Goal: Task Accomplishment & Management: Complete application form

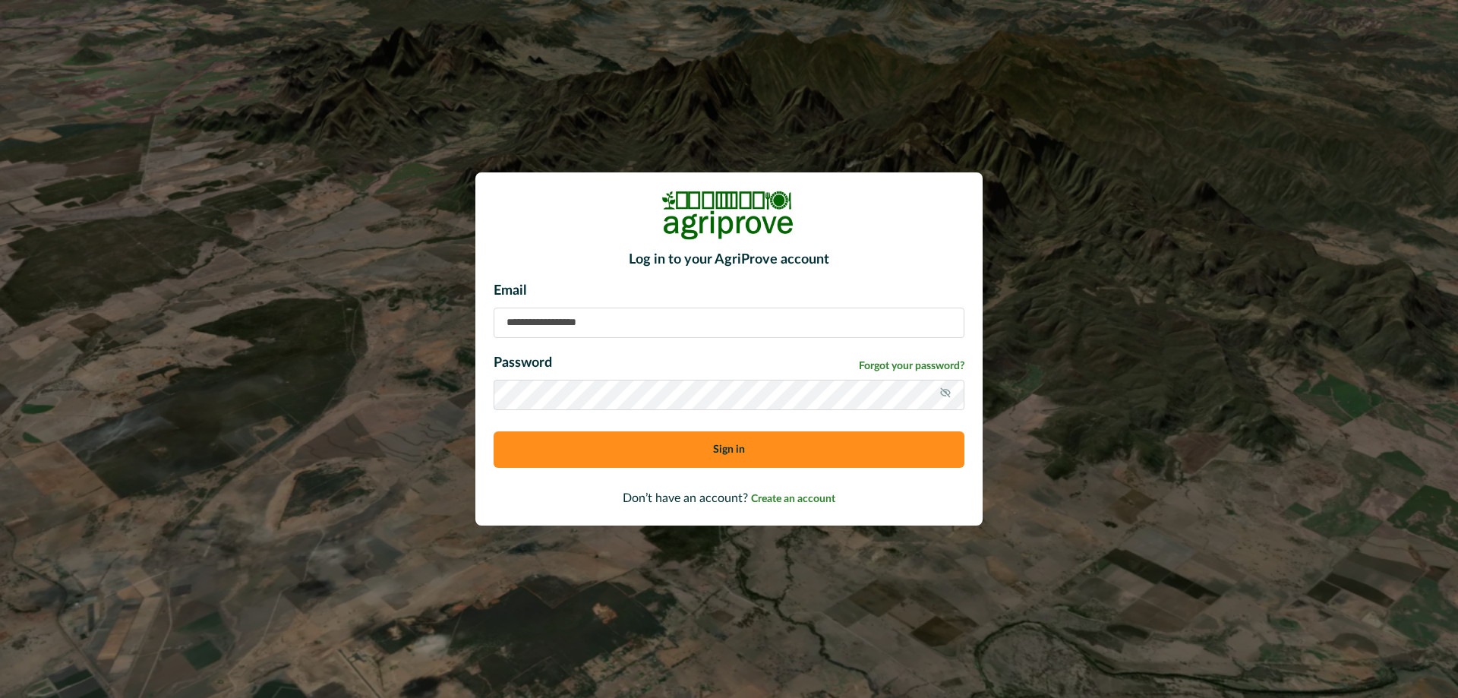
type input "**********"
click at [732, 451] on button "Sign in" at bounding box center [729, 449] width 471 height 36
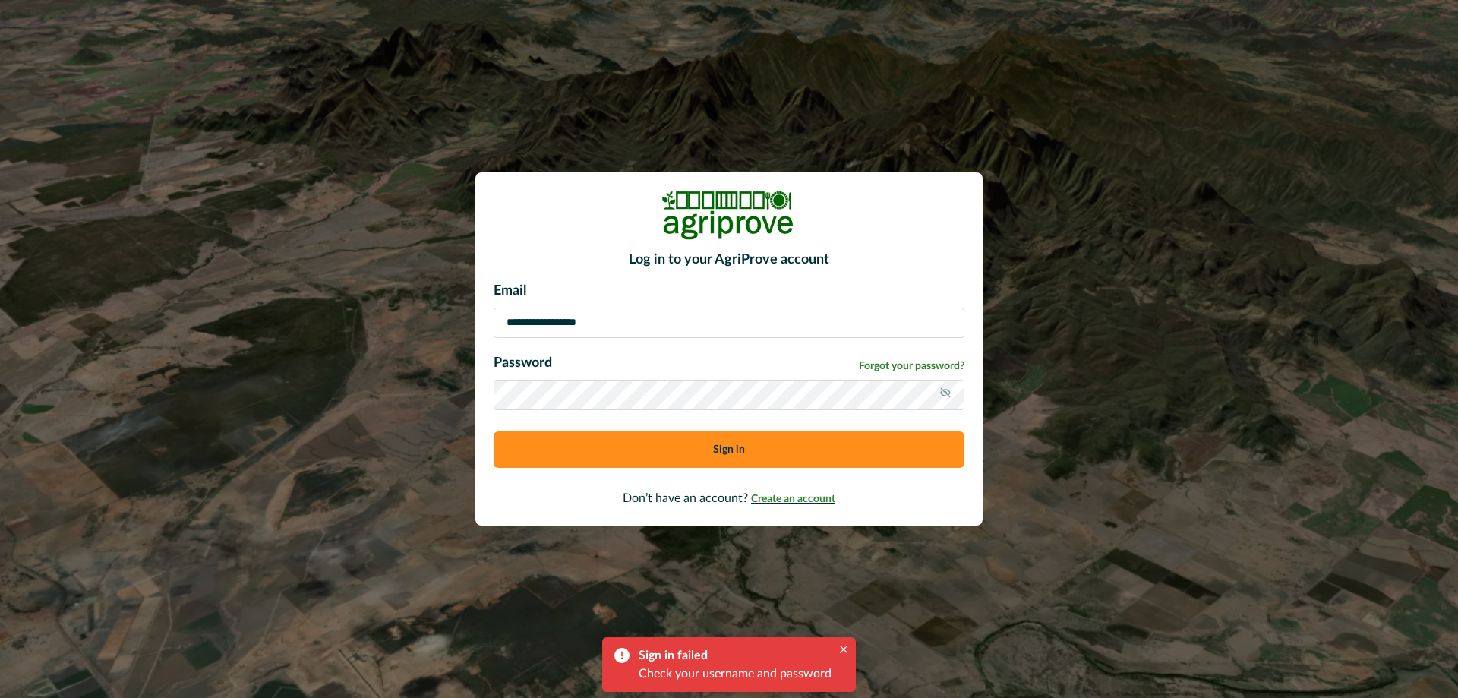
click at [800, 501] on span "Create an account" at bounding box center [793, 499] width 84 height 11
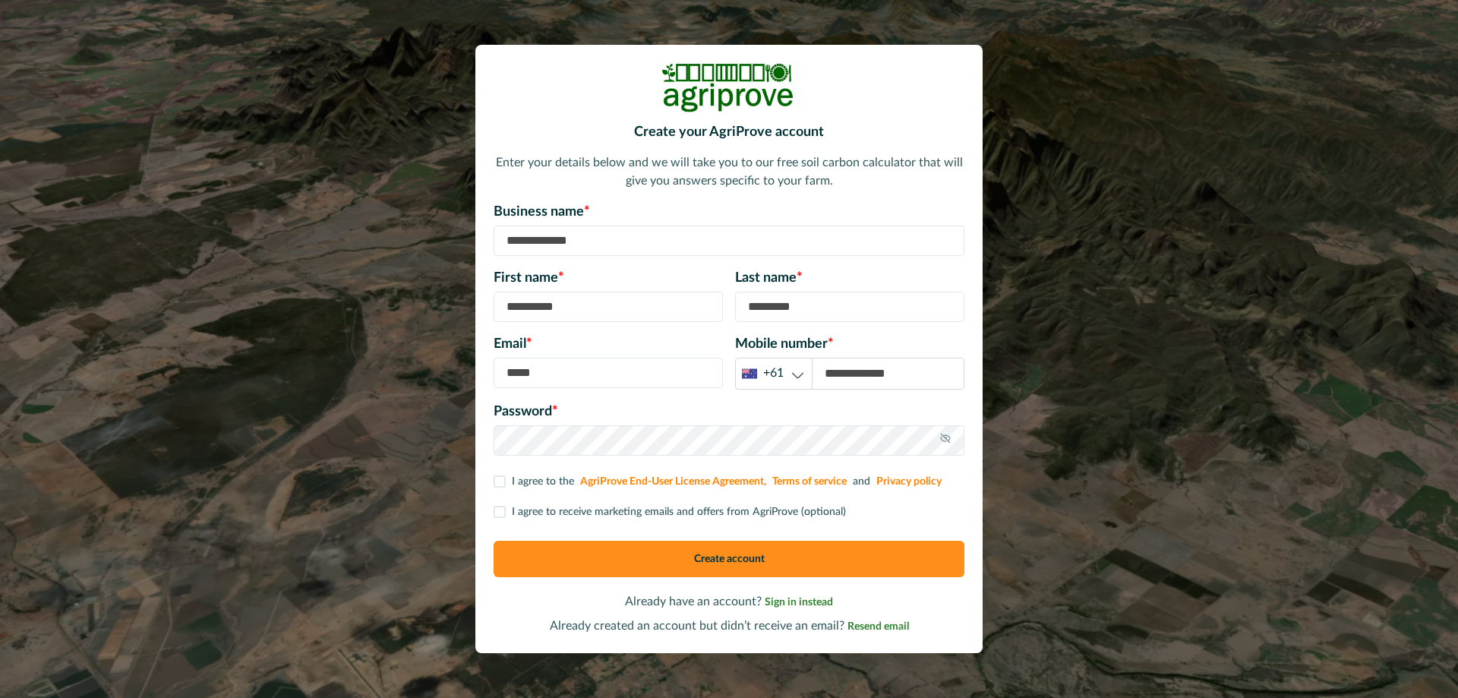
click at [583, 242] on input at bounding box center [729, 241] width 471 height 30
type input "**********"
type input "******"
type input "*****"
type input "**********"
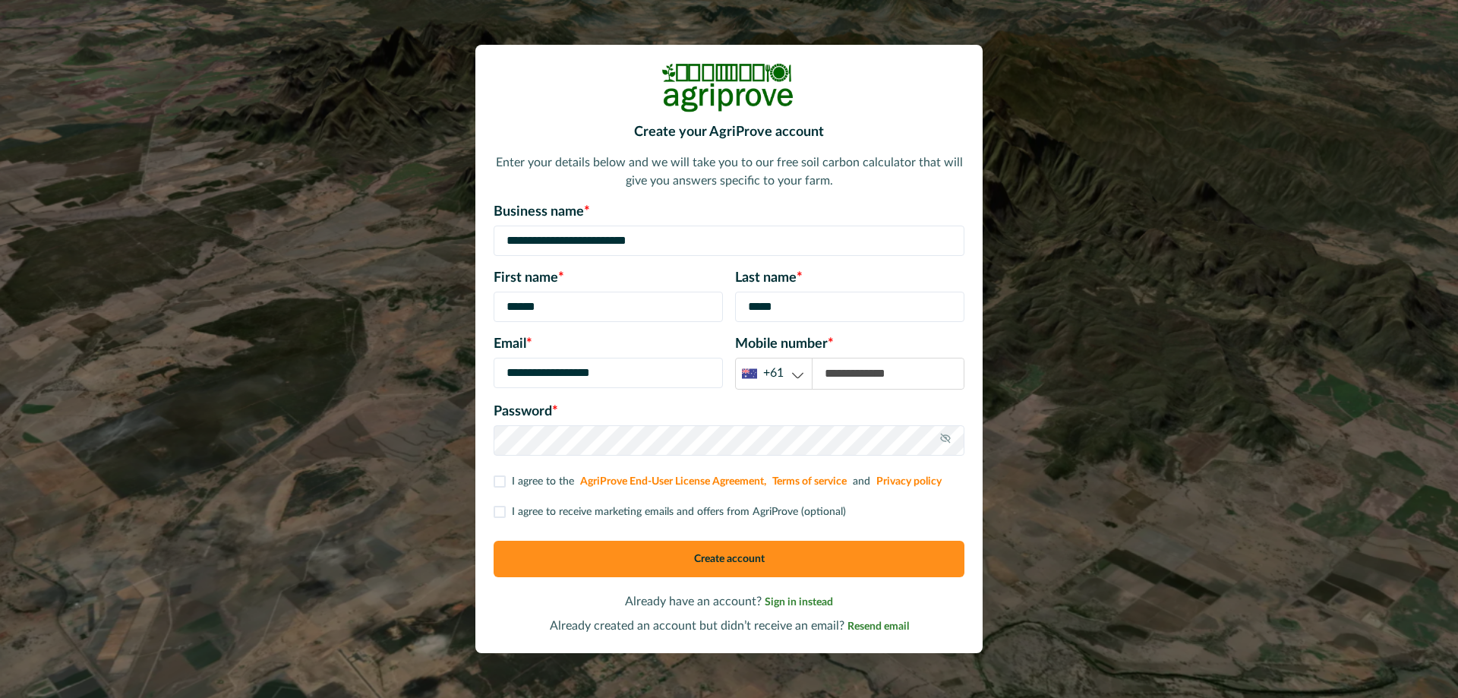
type input "**********"
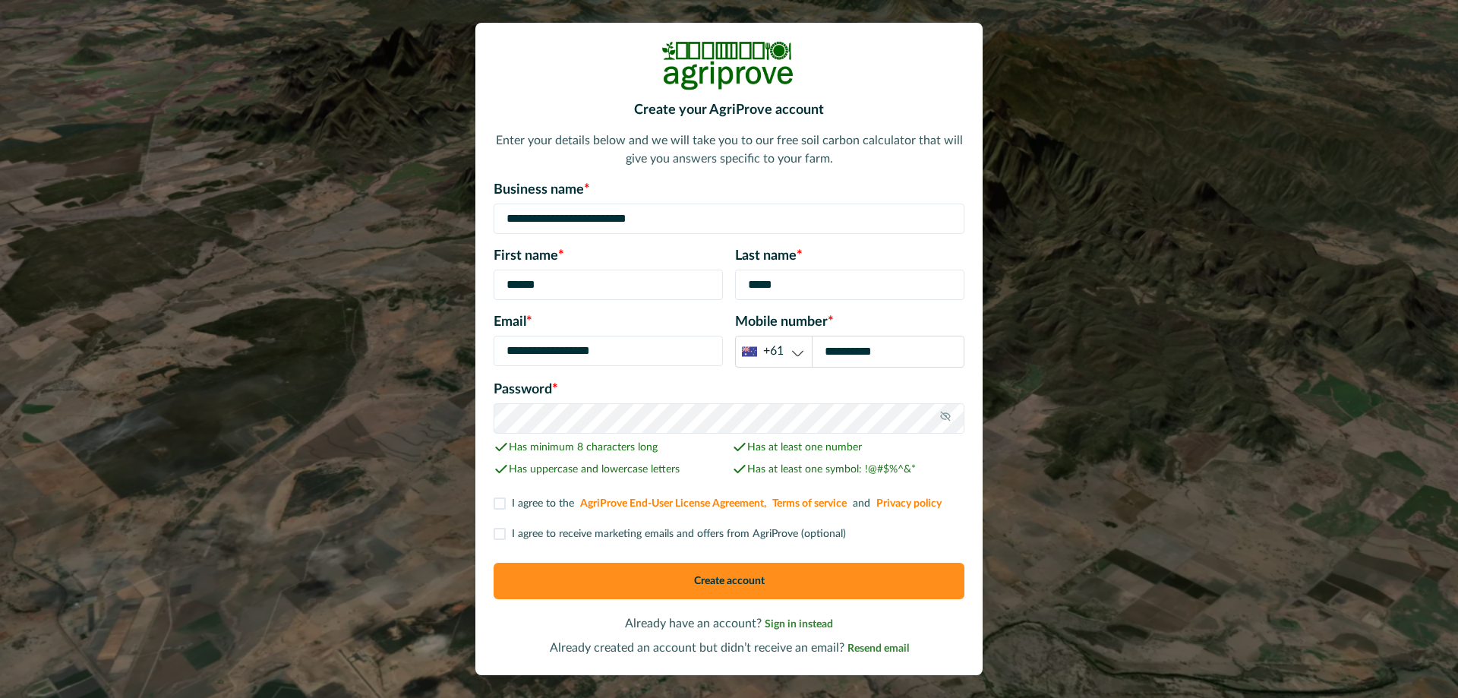
click at [501, 502] on span at bounding box center [500, 504] width 12 height 12
click at [498, 536] on span at bounding box center [500, 534] width 12 height 12
click at [739, 577] on button "Create account" at bounding box center [729, 581] width 471 height 36
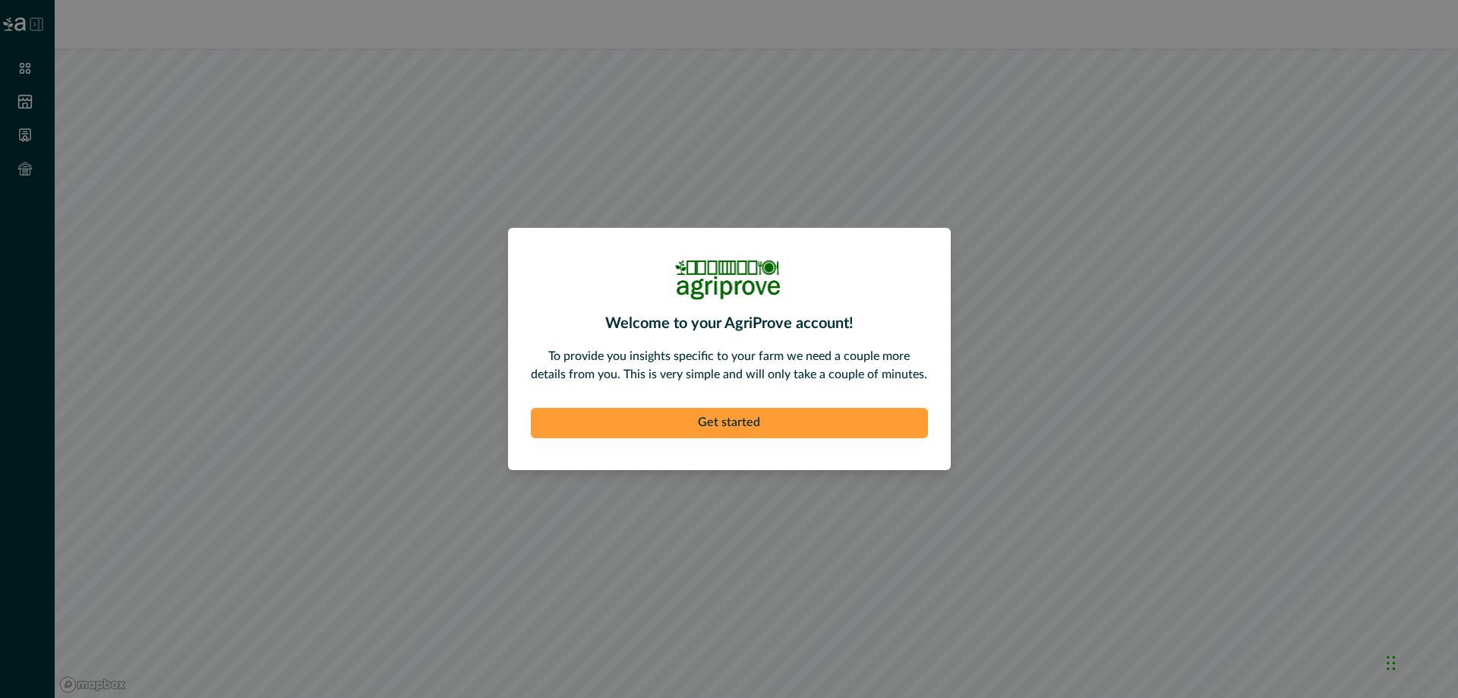
click at [756, 420] on button "Get started" at bounding box center [729, 423] width 397 height 30
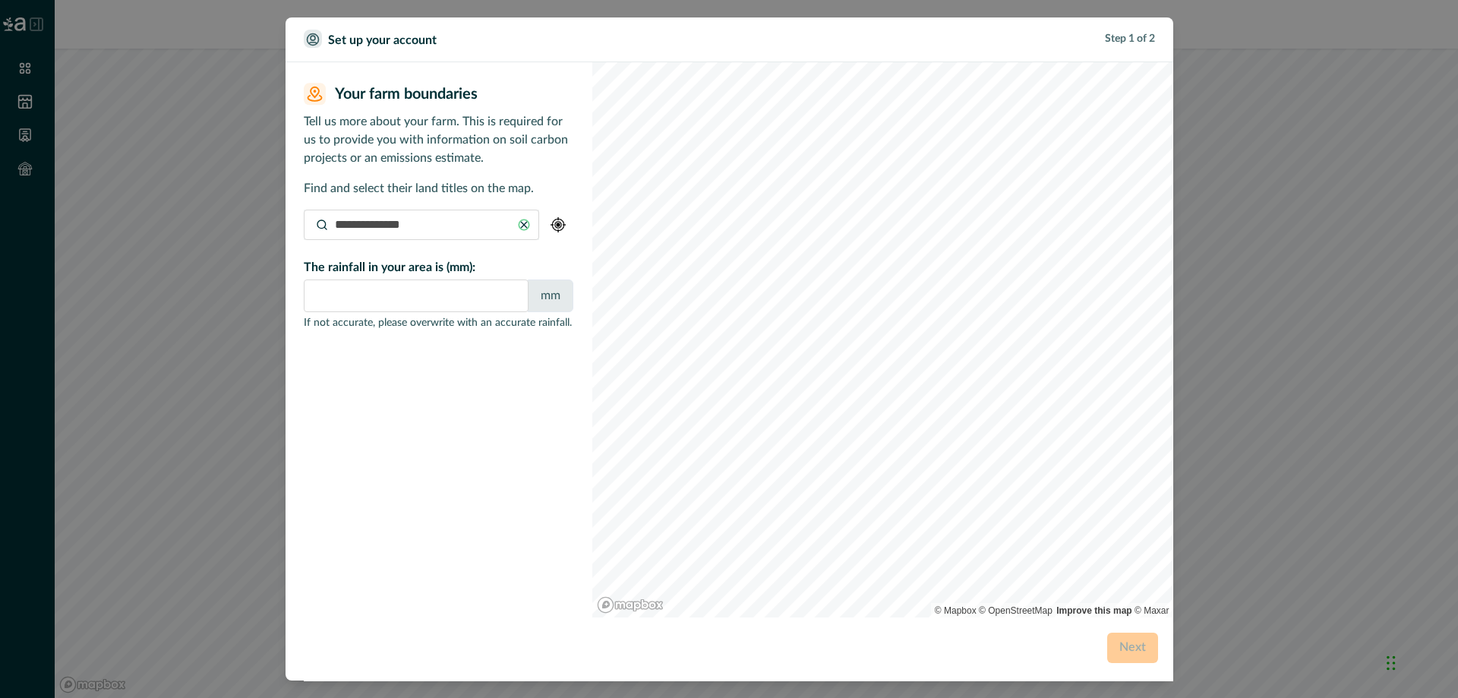
click at [452, 230] on input at bounding box center [421, 225] width 235 height 30
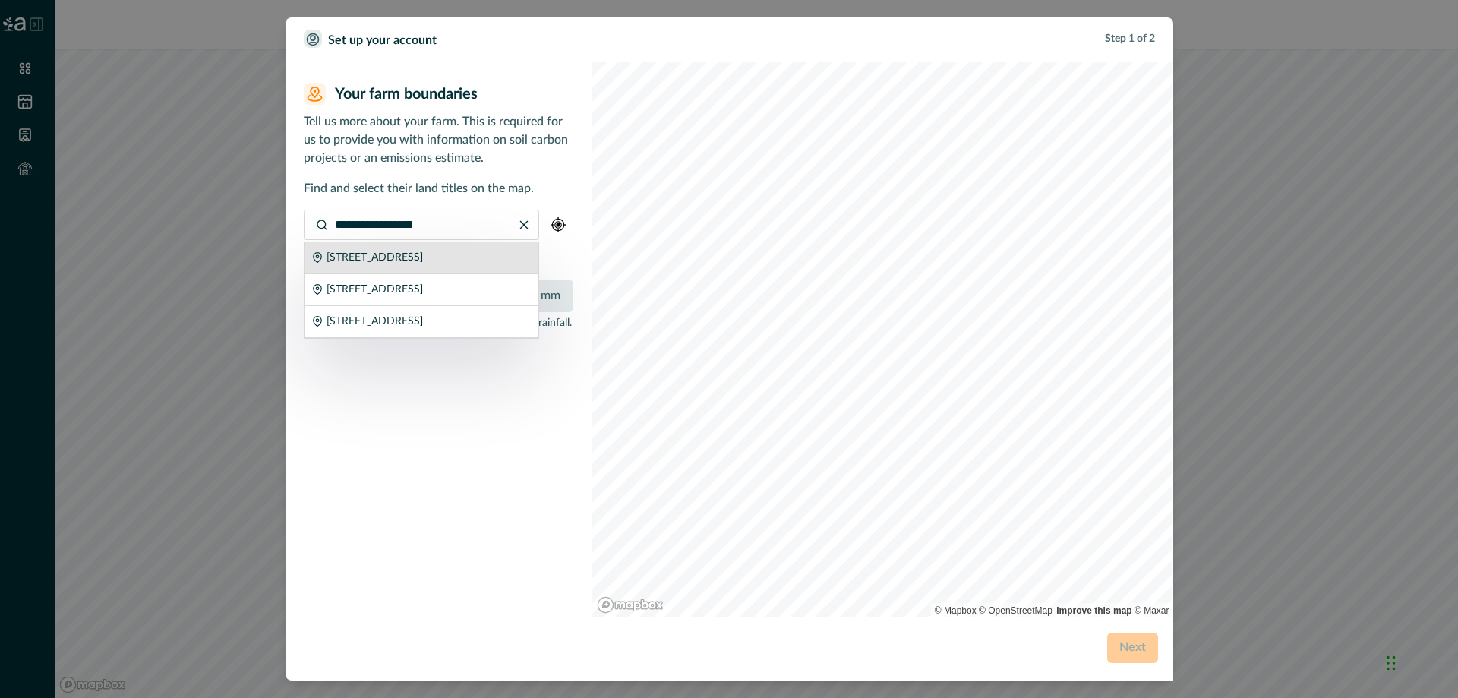
click at [423, 264] on p "[STREET_ADDRESS]" at bounding box center [375, 258] width 96 height 16
type input "**********"
type input "***"
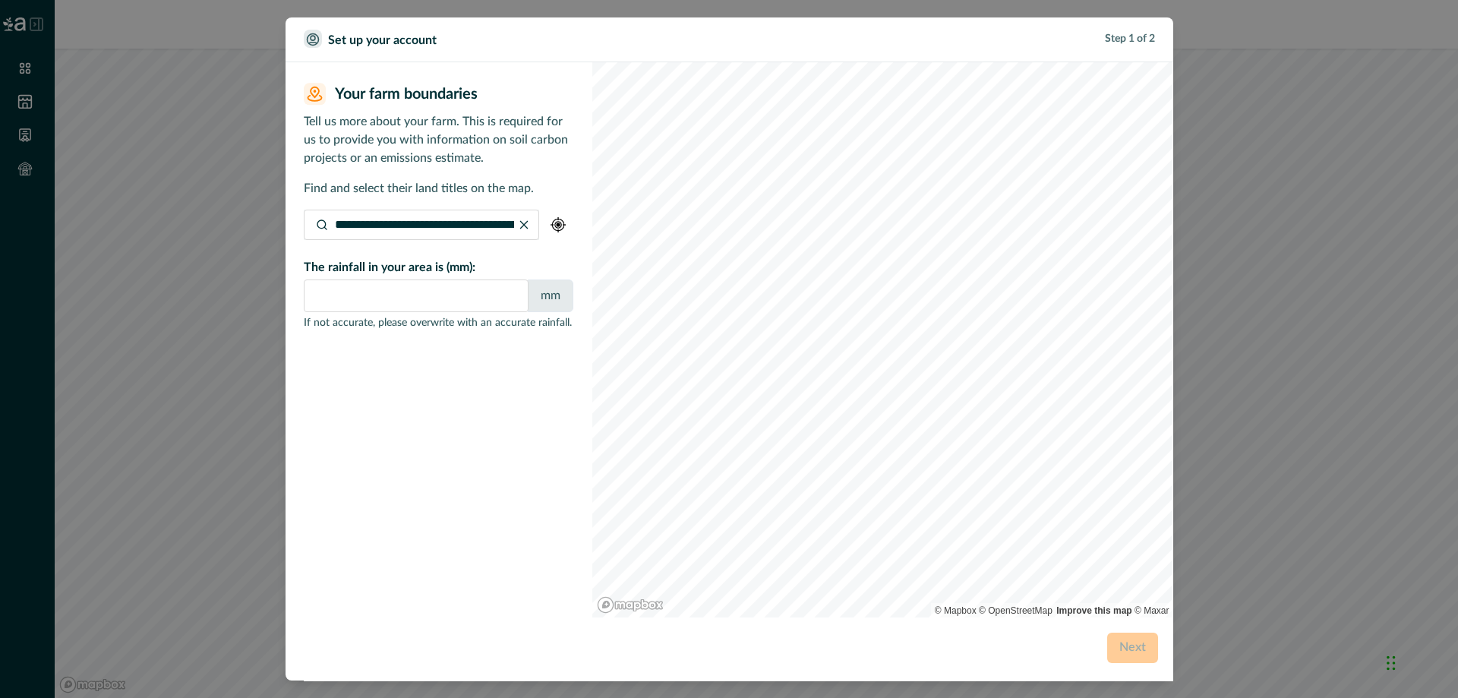
click at [457, 384] on div at bounding box center [439, 458] width 270 height 235
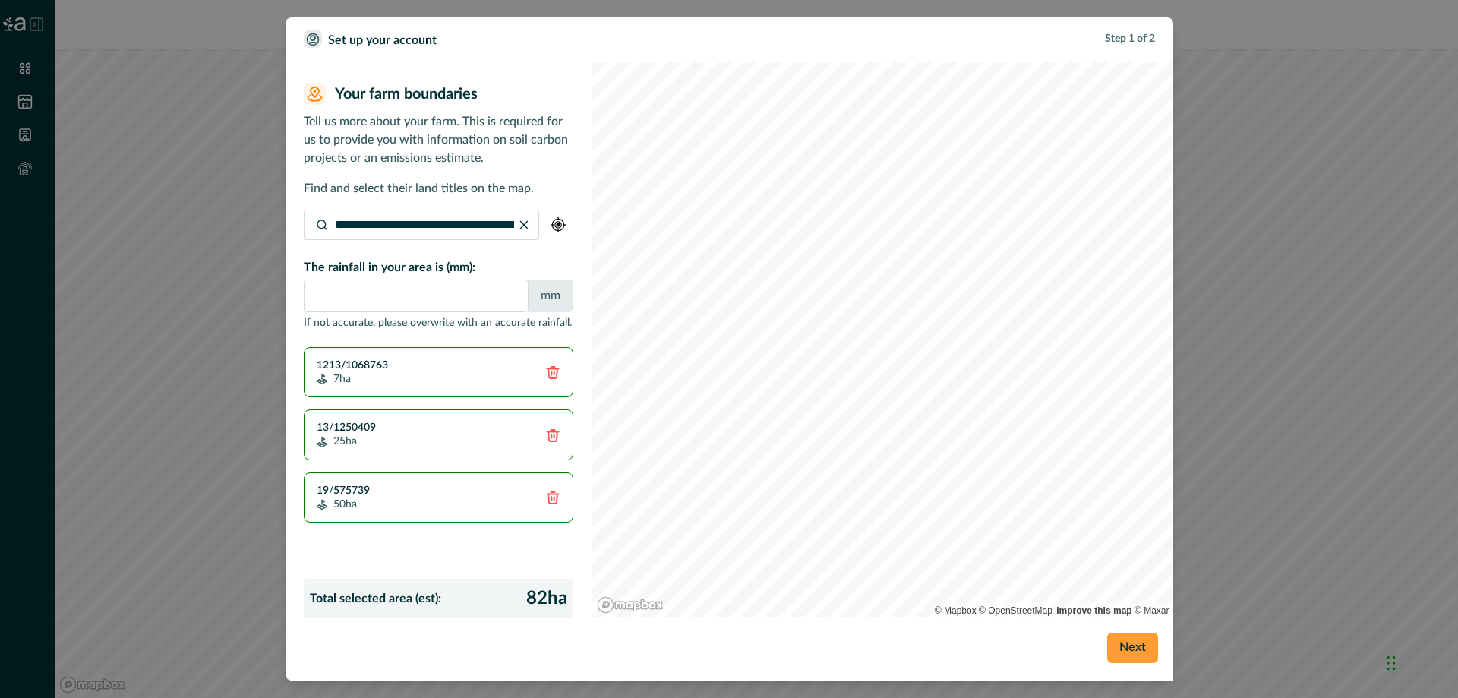
click at [1137, 647] on button "Next" at bounding box center [1133, 648] width 51 height 30
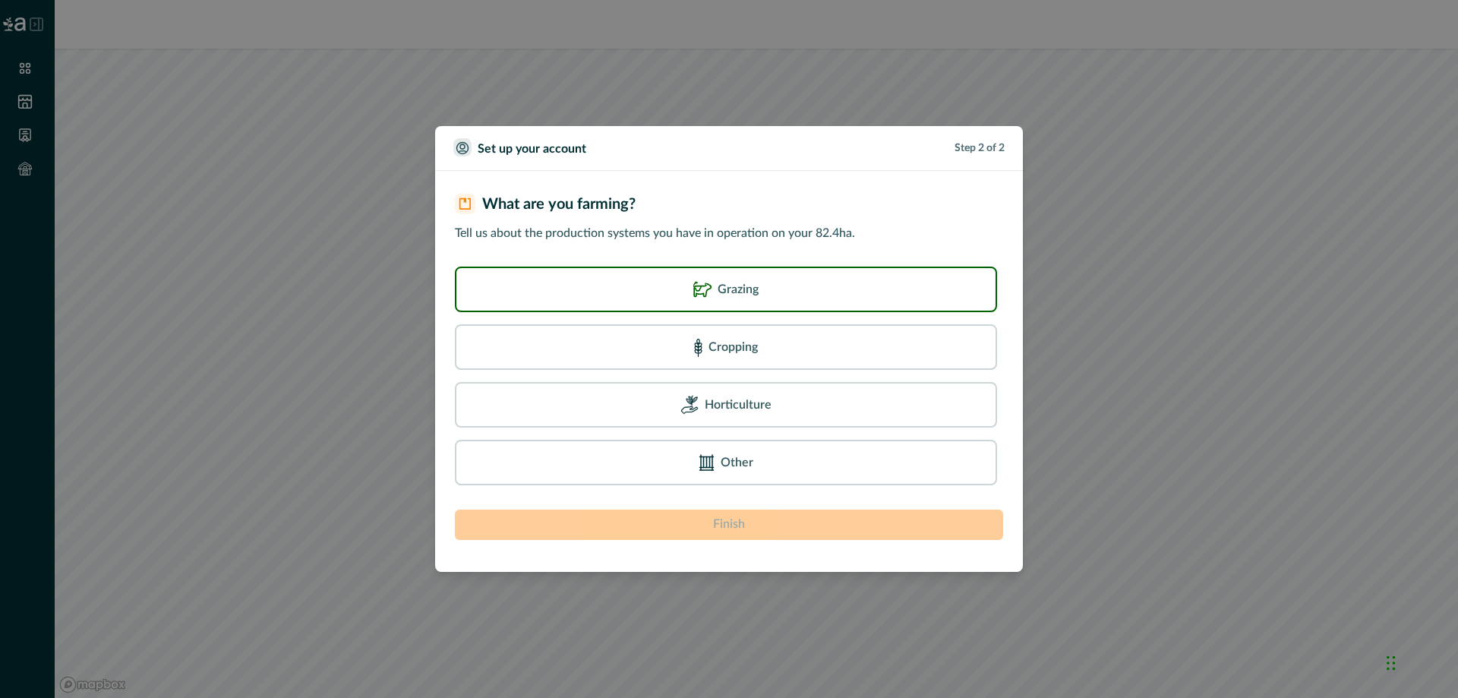
click at [782, 298] on div "Grazing" at bounding box center [726, 289] width 521 height 24
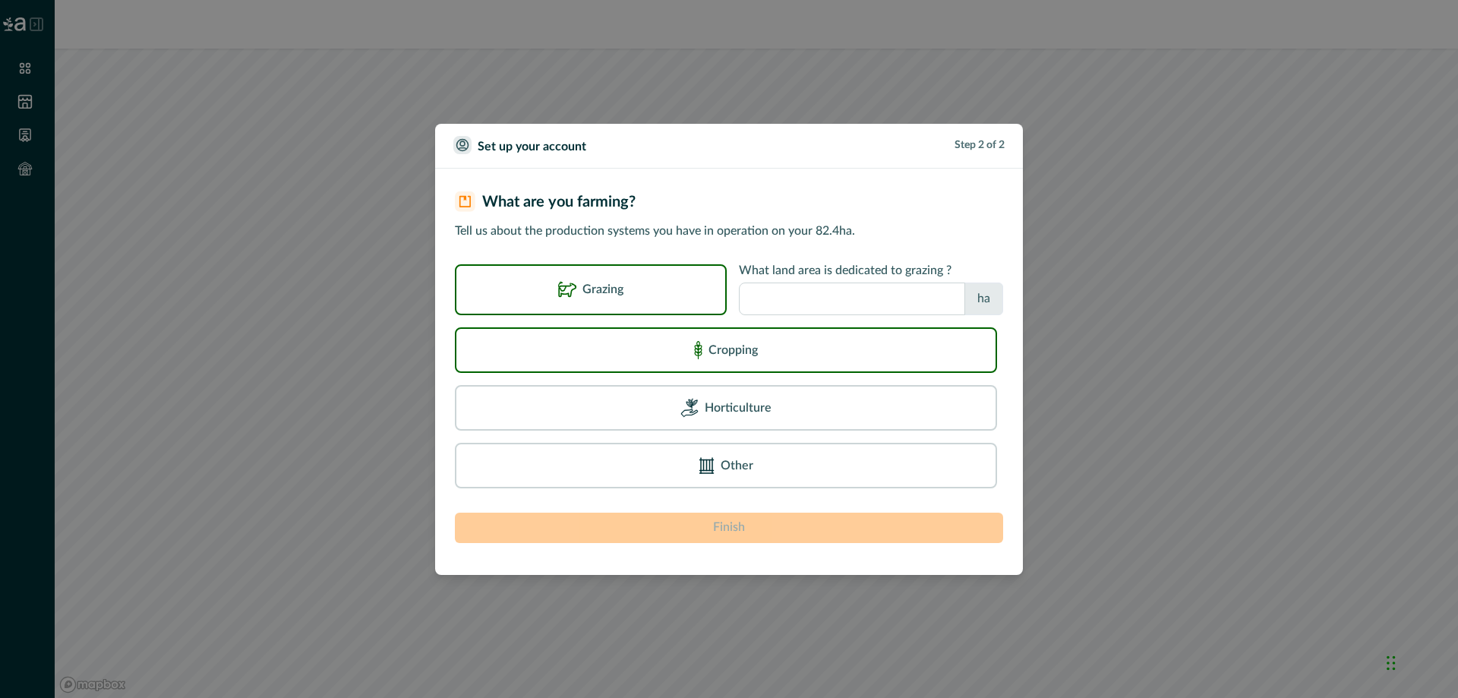
click at [749, 340] on div "Cropping" at bounding box center [726, 350] width 521 height 24
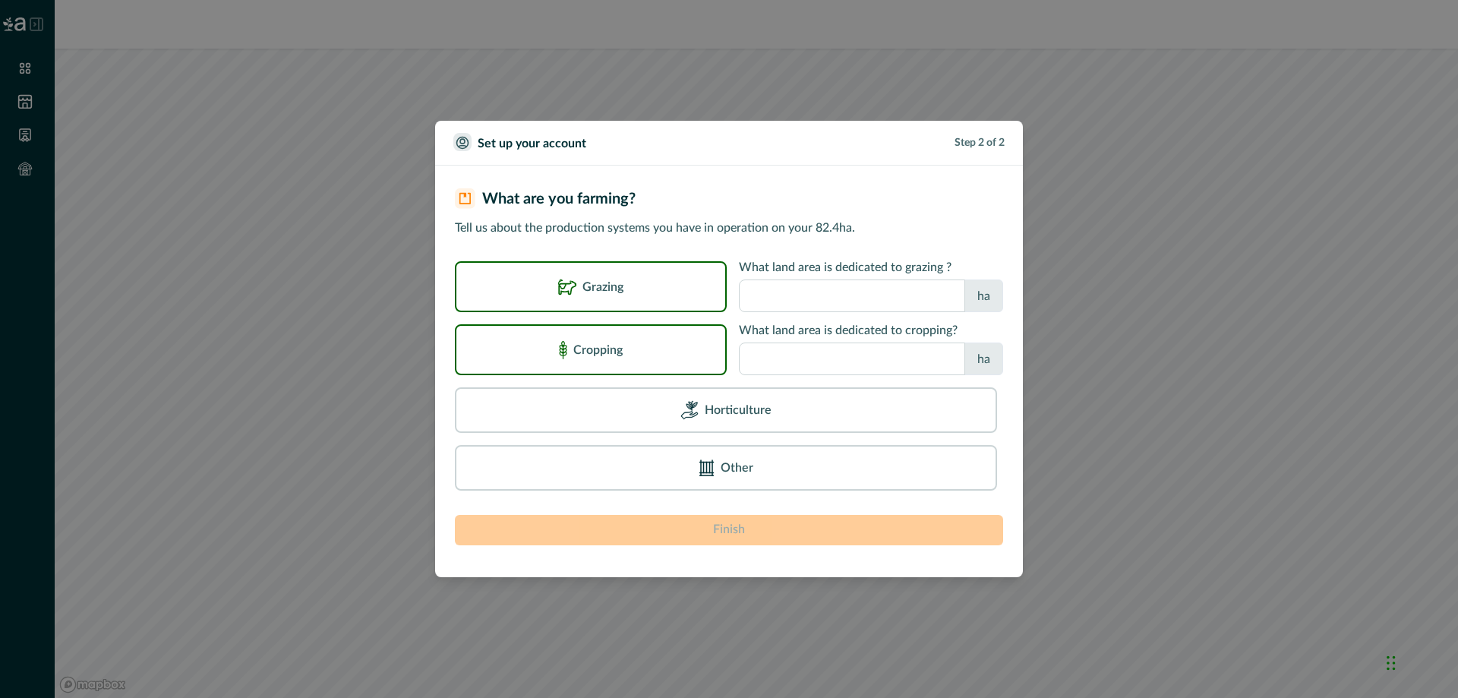
click at [863, 363] on input "number" at bounding box center [852, 359] width 226 height 33
type input "**"
click at [775, 294] on input "number" at bounding box center [852, 296] width 226 height 33
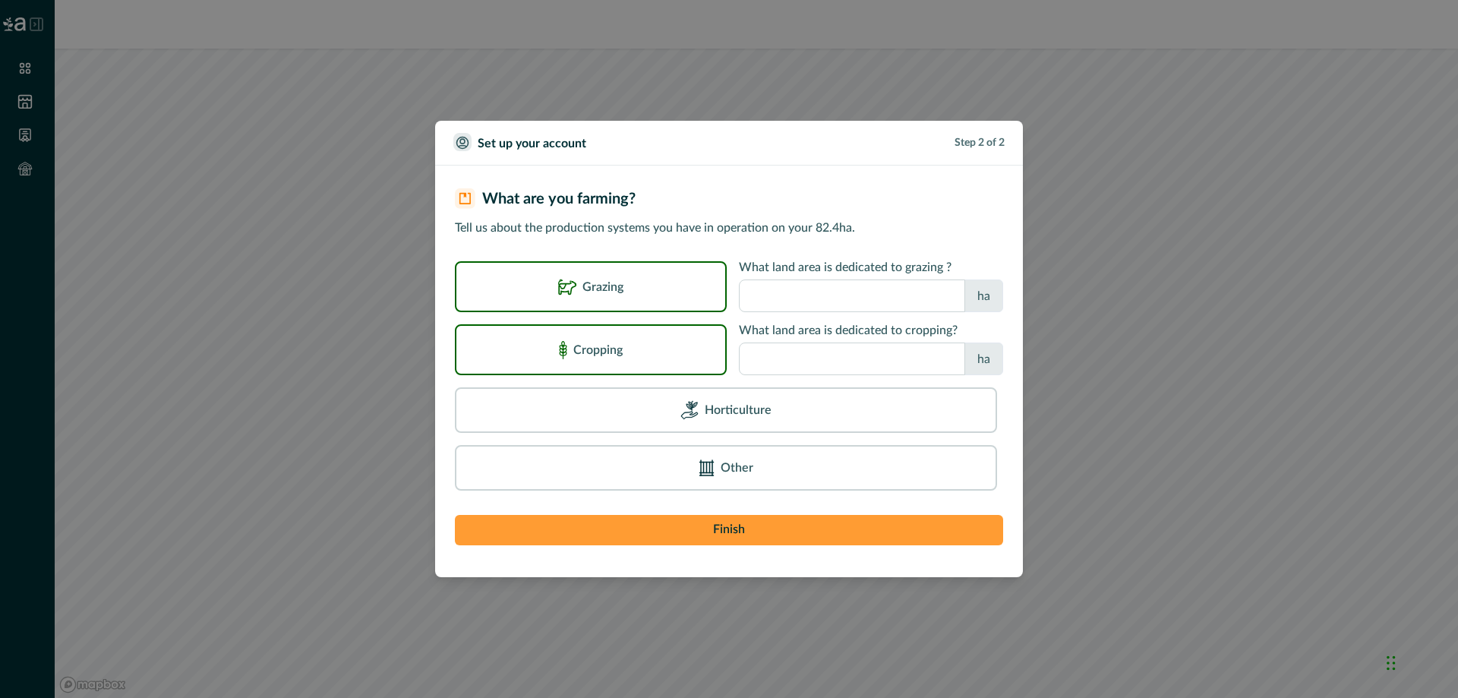
type input "****"
click at [775, 523] on button "Finish" at bounding box center [729, 530] width 548 height 30
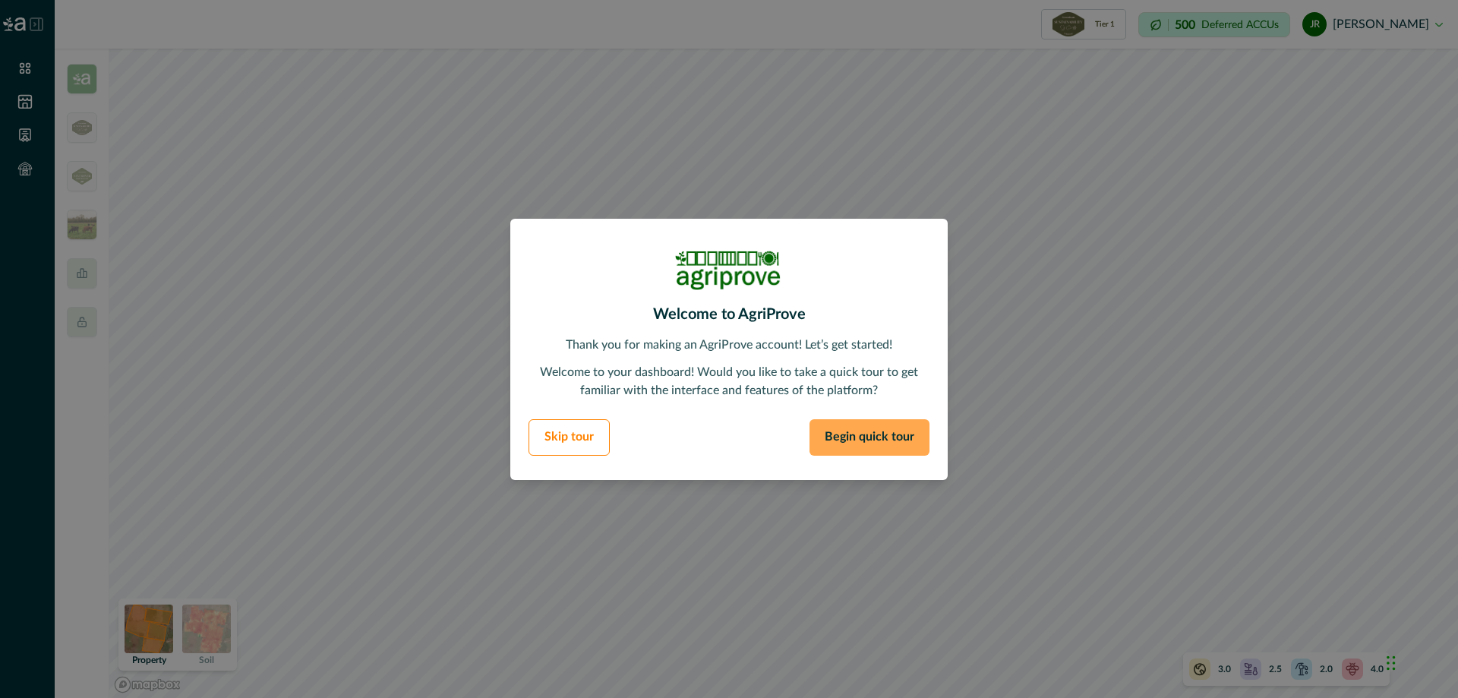
click at [893, 436] on button "Begin quick tour" at bounding box center [870, 437] width 120 height 36
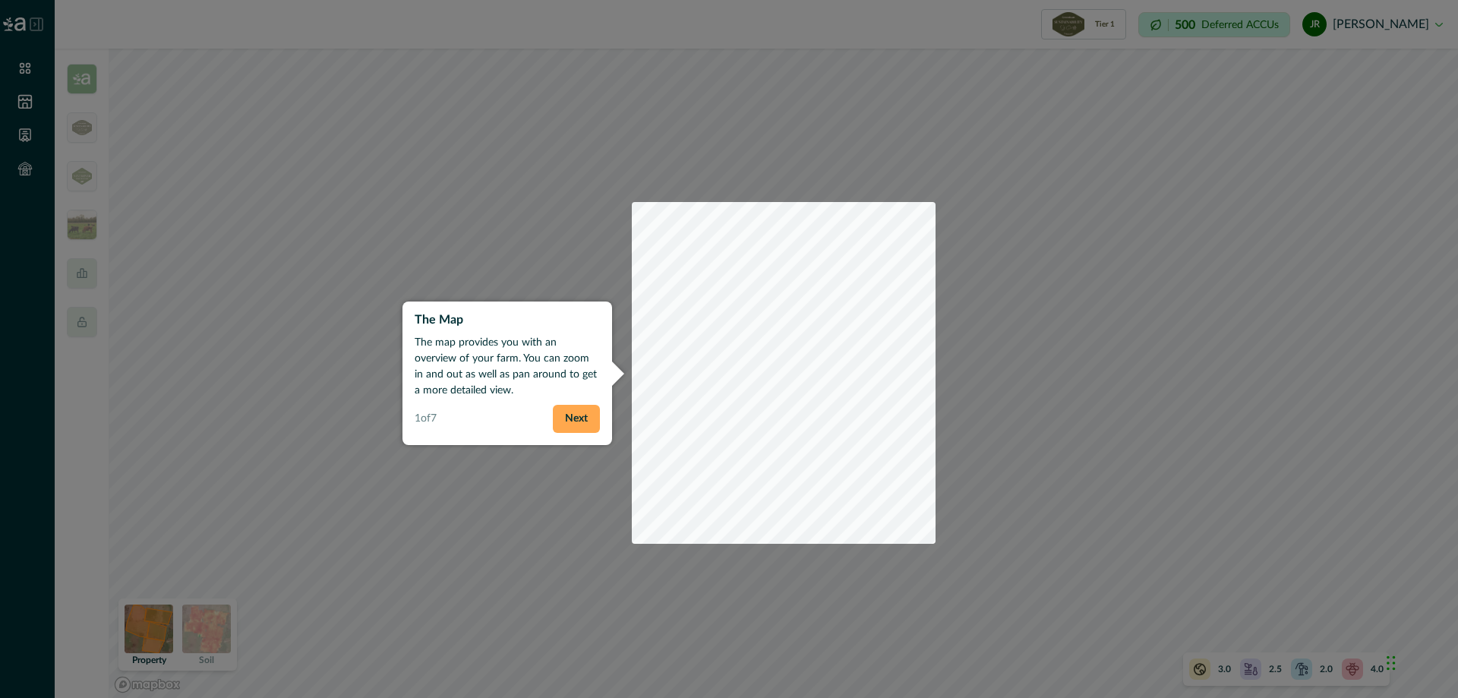
click at [575, 423] on button "Next" at bounding box center [576, 419] width 47 height 28
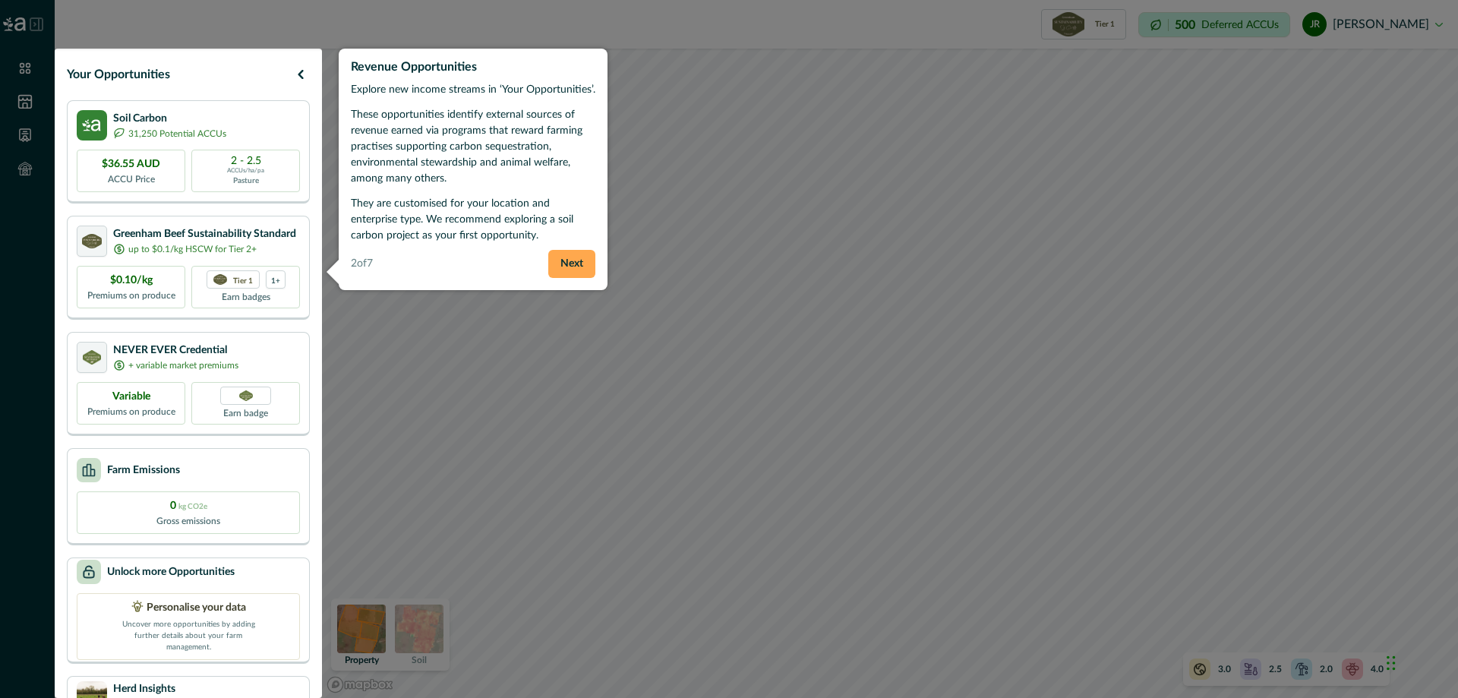
click at [586, 265] on button "Next" at bounding box center [571, 264] width 47 height 28
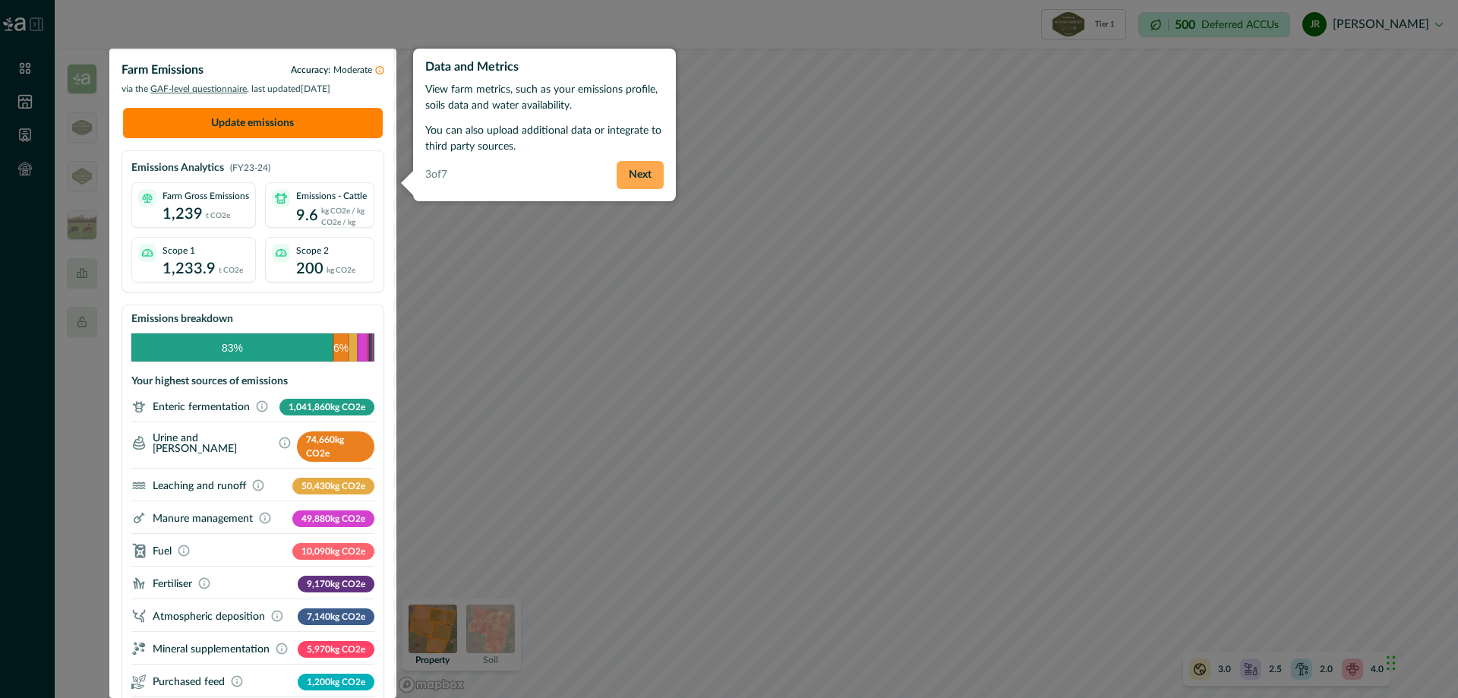
click at [643, 172] on button "Next" at bounding box center [640, 175] width 47 height 28
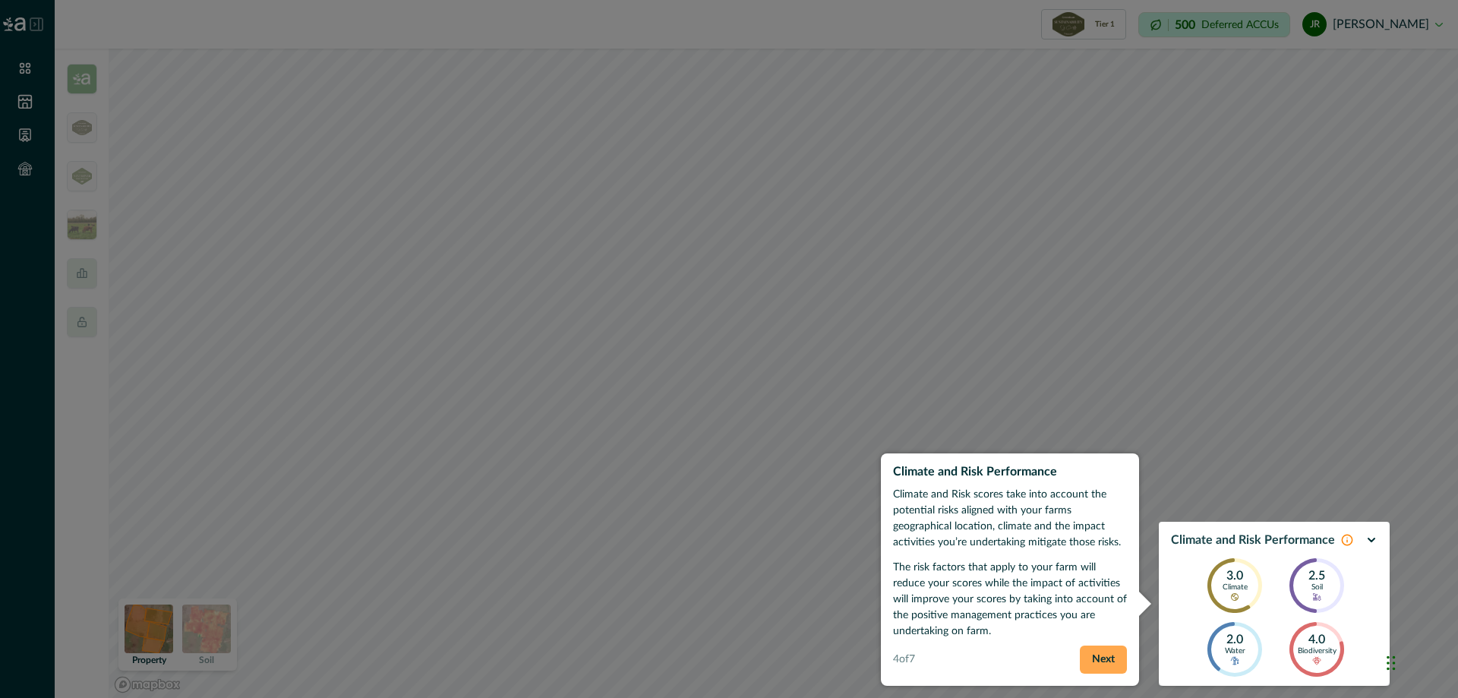
click at [1106, 660] on button "Next" at bounding box center [1103, 660] width 47 height 28
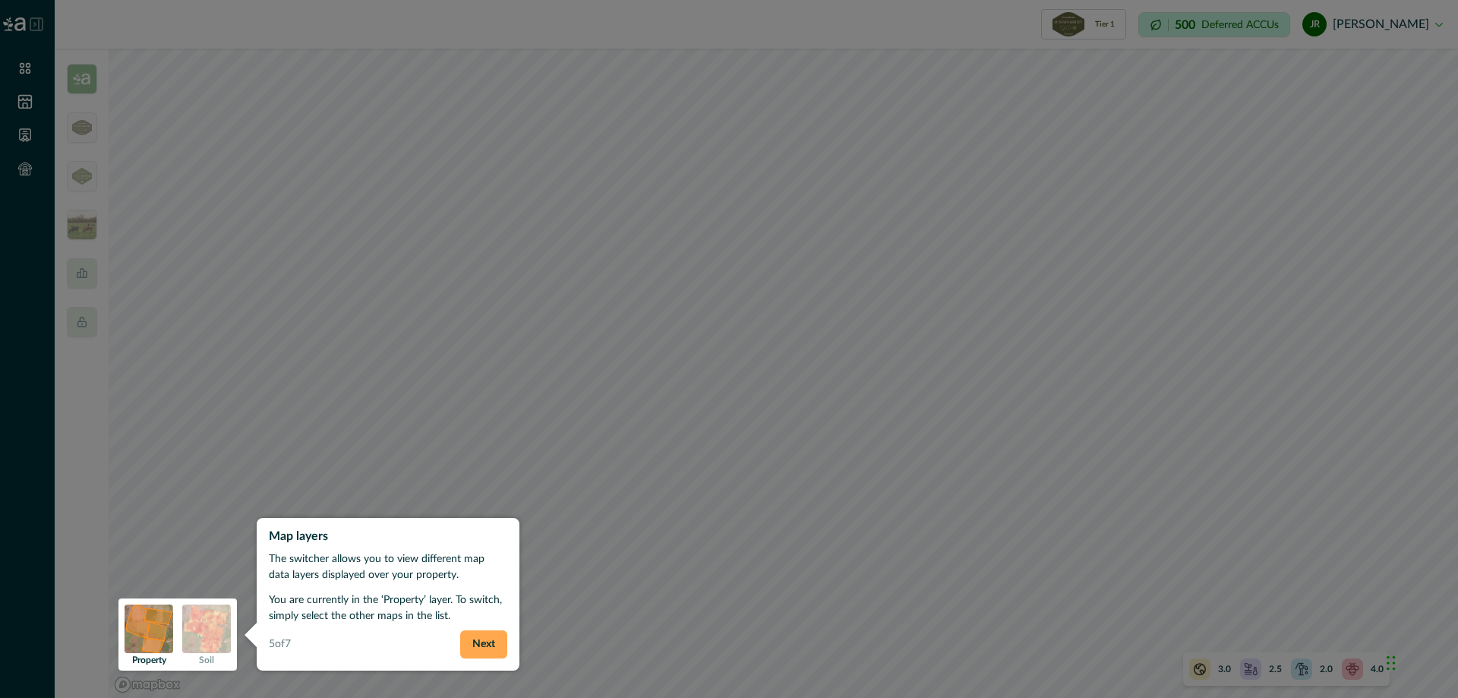
click at [475, 646] on button "Next" at bounding box center [483, 644] width 47 height 28
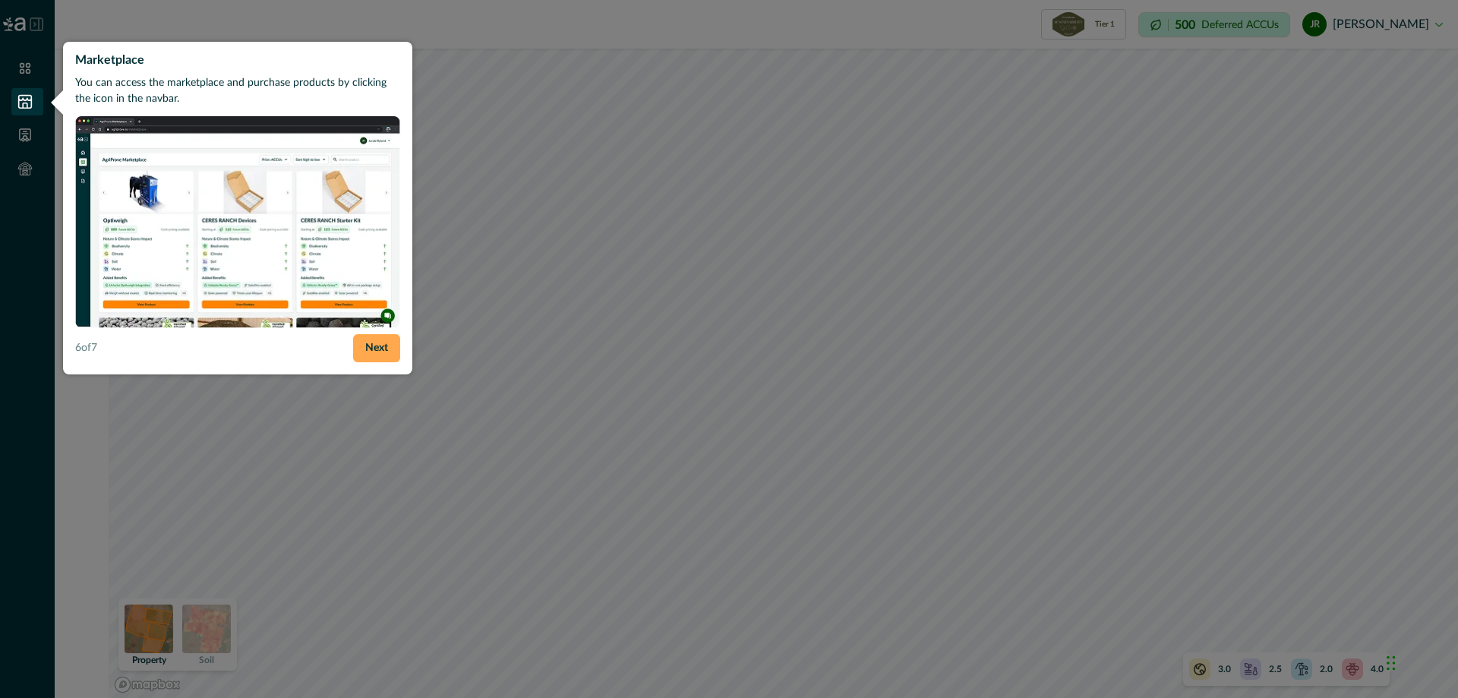
click at [381, 349] on button "Next" at bounding box center [376, 348] width 47 height 28
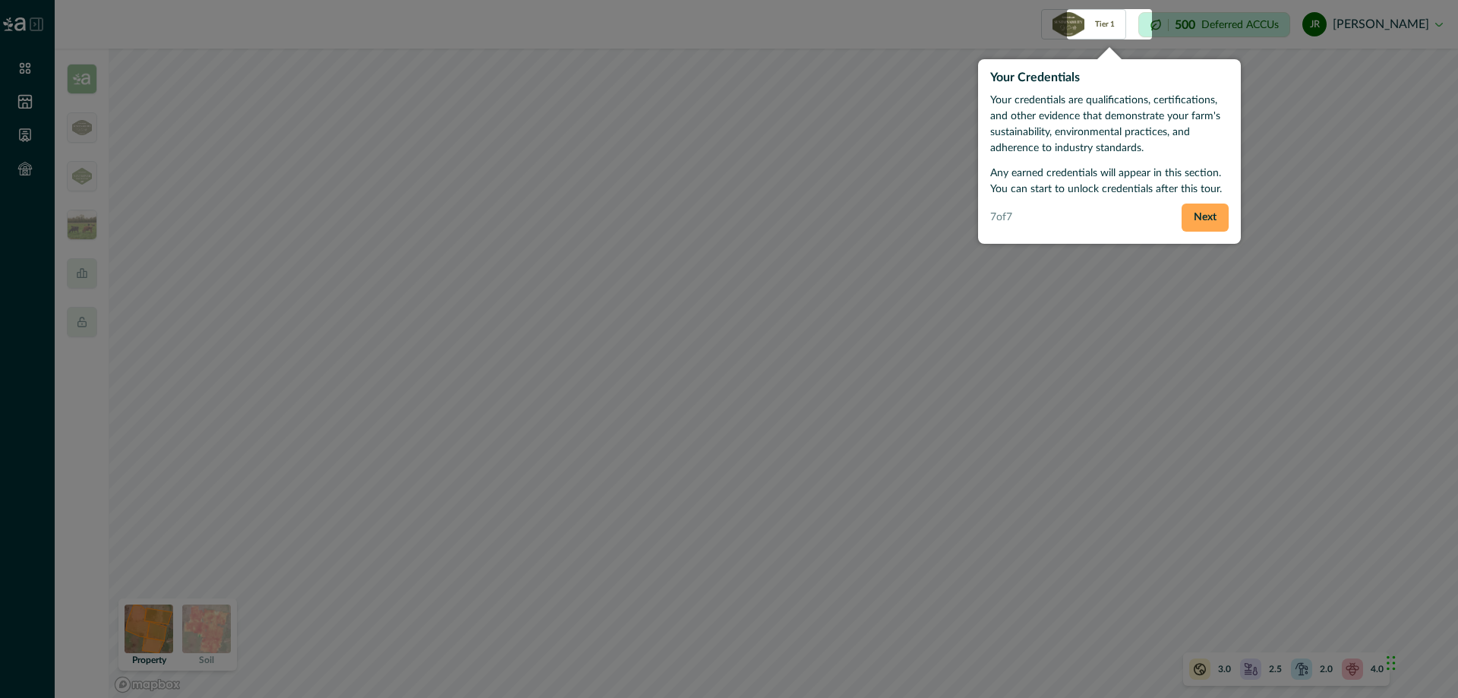
click at [1211, 217] on button "Next" at bounding box center [1205, 218] width 47 height 28
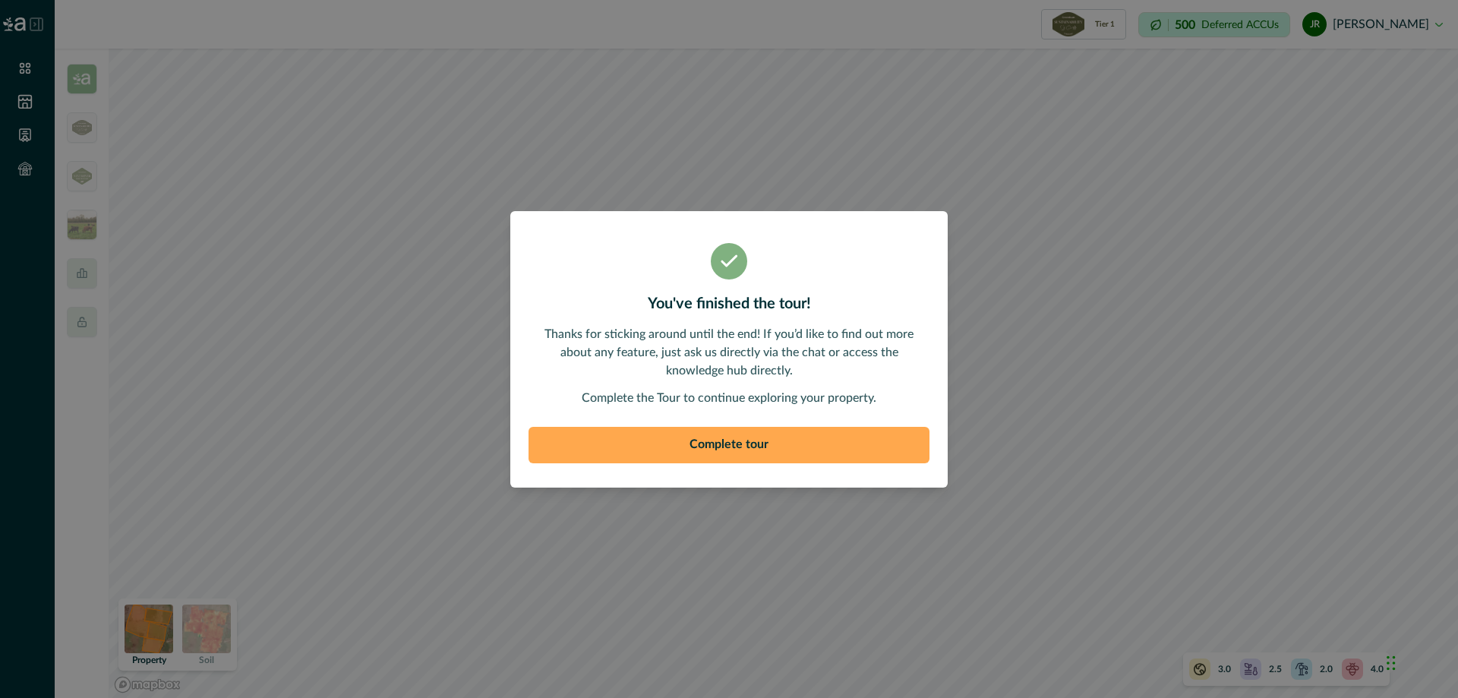
click at [826, 439] on button "Complete tour" at bounding box center [729, 445] width 401 height 36
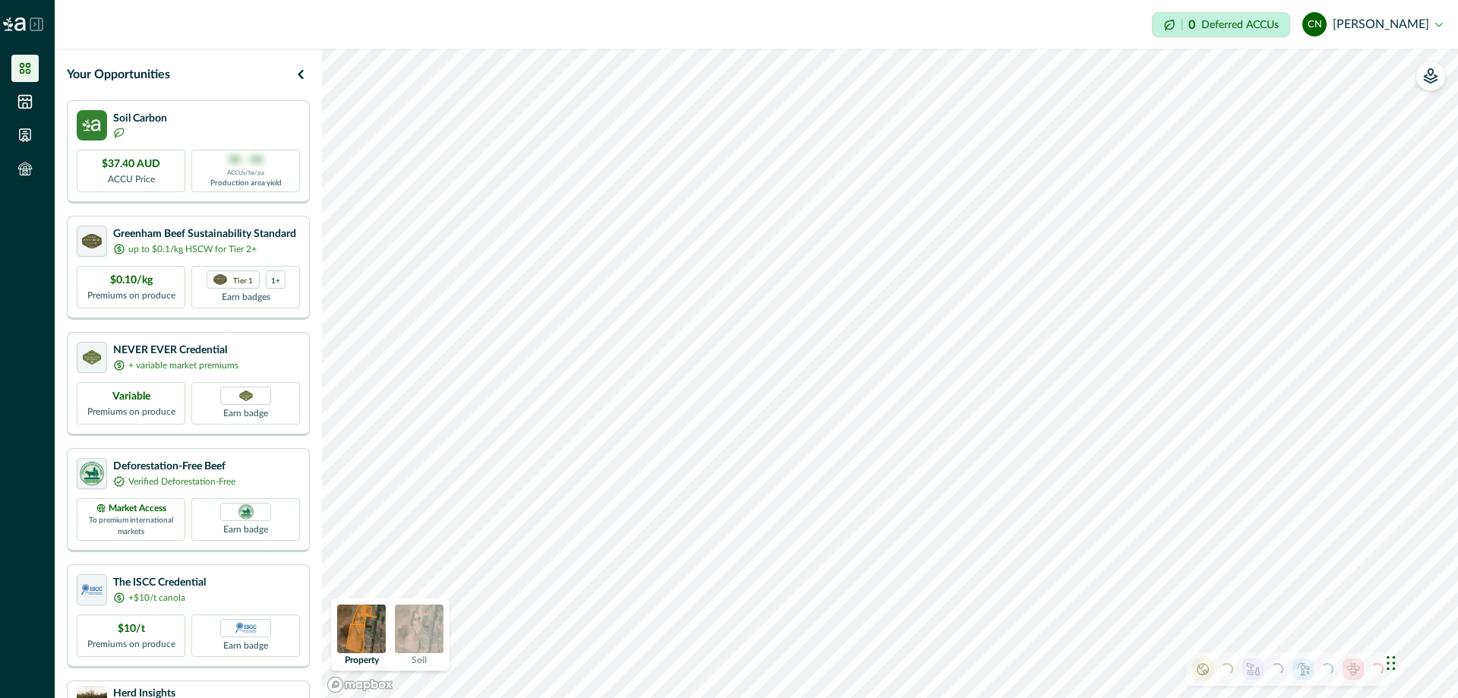
click at [428, 639] on img at bounding box center [419, 629] width 49 height 49
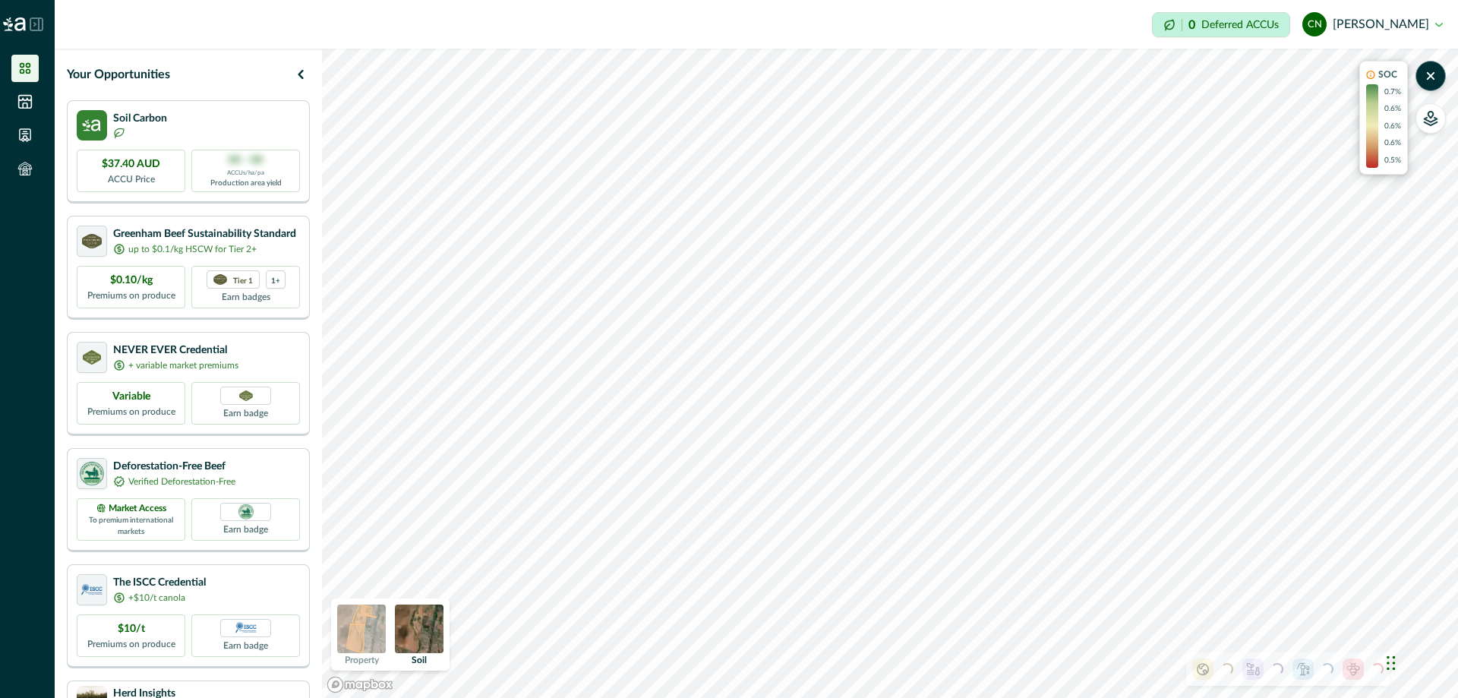
click at [1446, 22] on div "Impersonation Mode 0 Deferred ACCUs CN [PERSON_NAME] Sign out" at bounding box center [757, 24] width 1404 height 49
click at [1440, 27] on button "CN [PERSON_NAME]" at bounding box center [1373, 24] width 141 height 36
click at [1433, 128] on button "button" at bounding box center [1431, 118] width 30 height 30
click at [1429, 121] on icon "button" at bounding box center [1431, 118] width 6 height 6
click at [360, 643] on img at bounding box center [361, 629] width 49 height 49
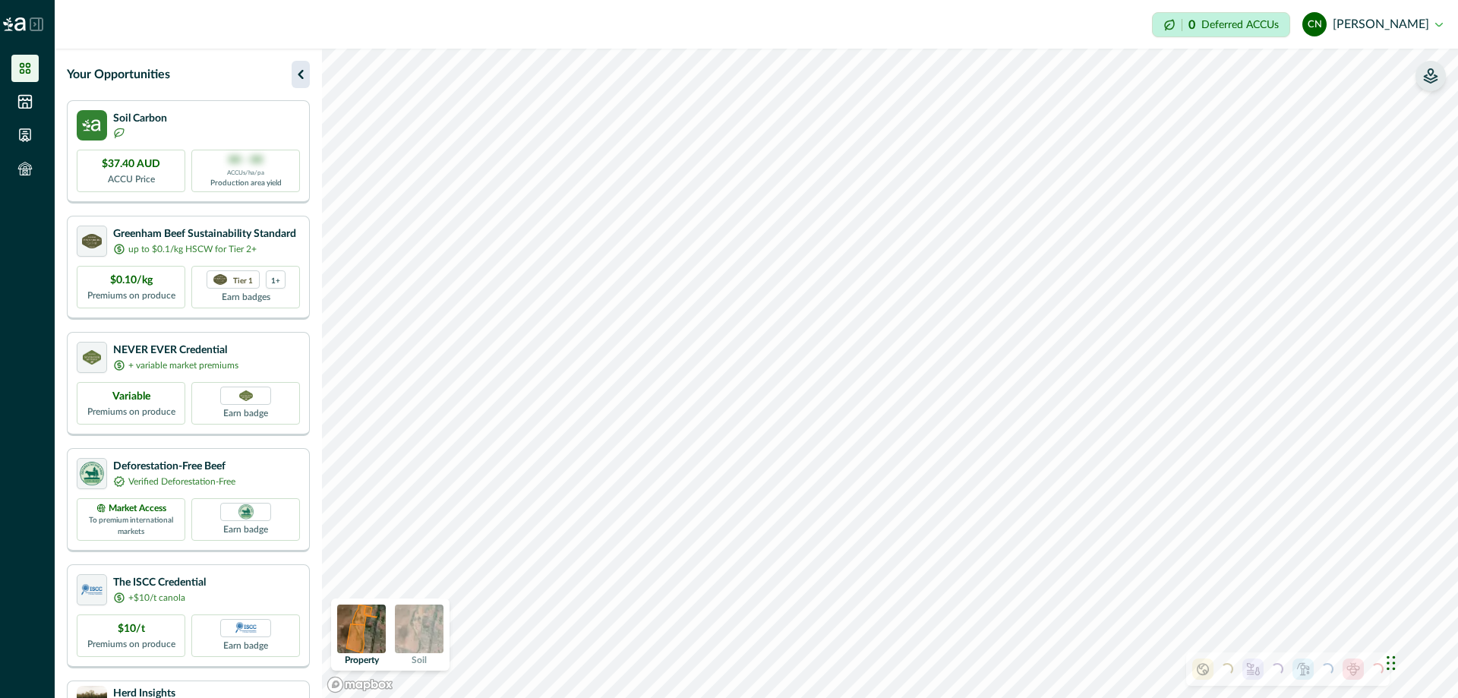
click at [298, 74] on icon "button" at bounding box center [301, 74] width 18 height 18
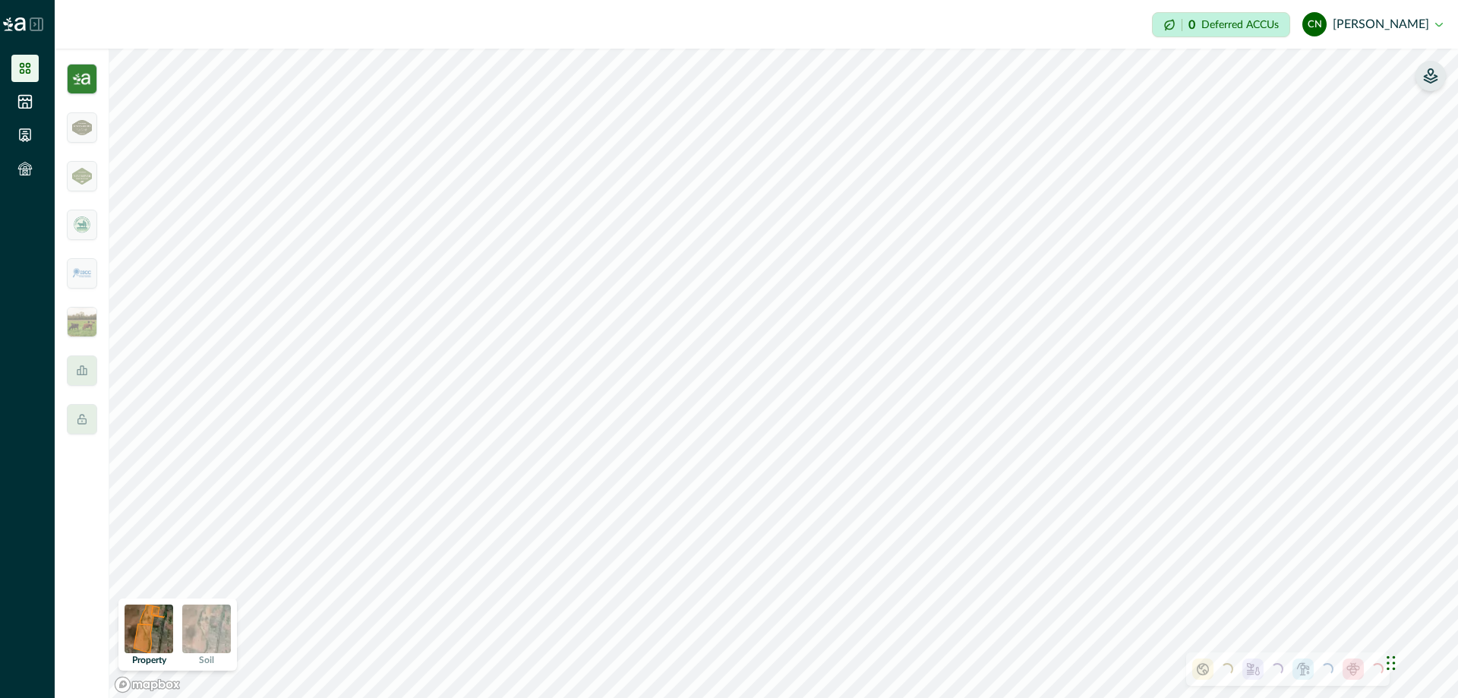
click at [87, 80] on img at bounding box center [82, 79] width 30 height 30
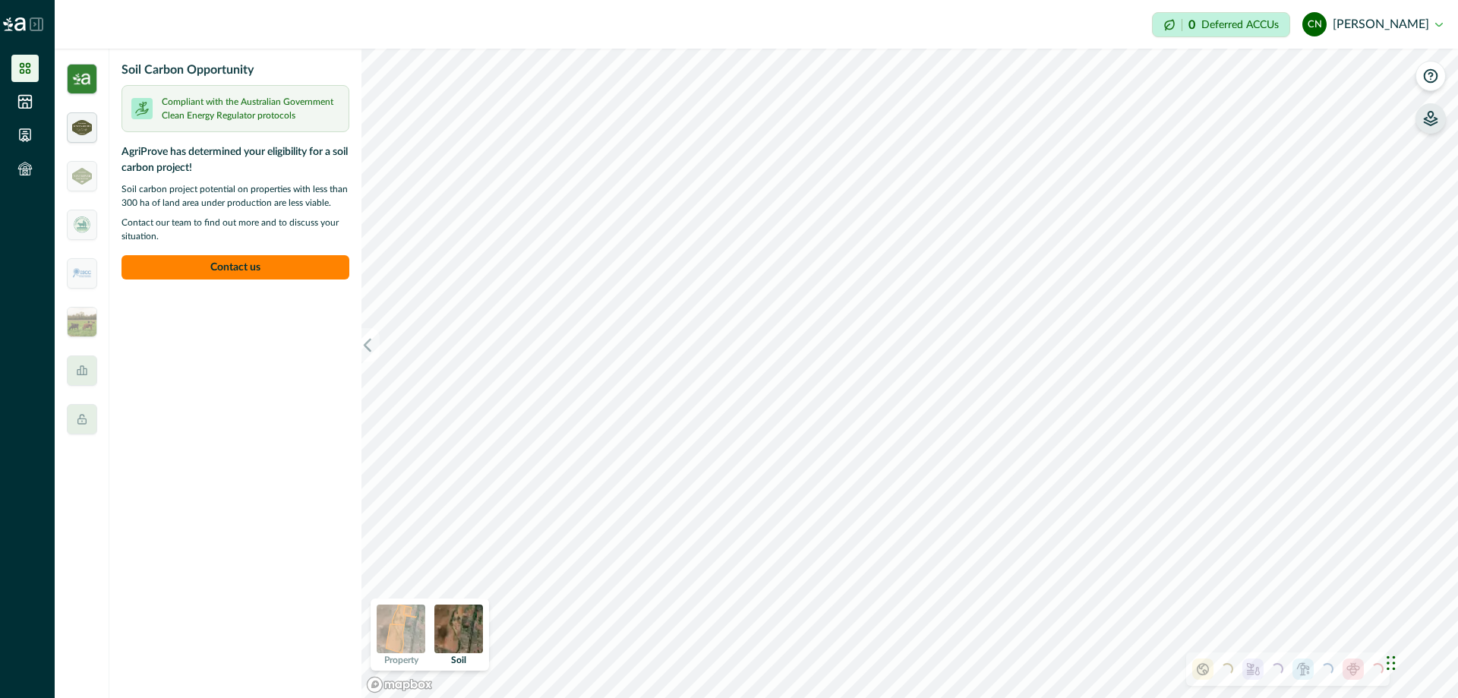
click at [76, 128] on img at bounding box center [82, 127] width 20 height 15
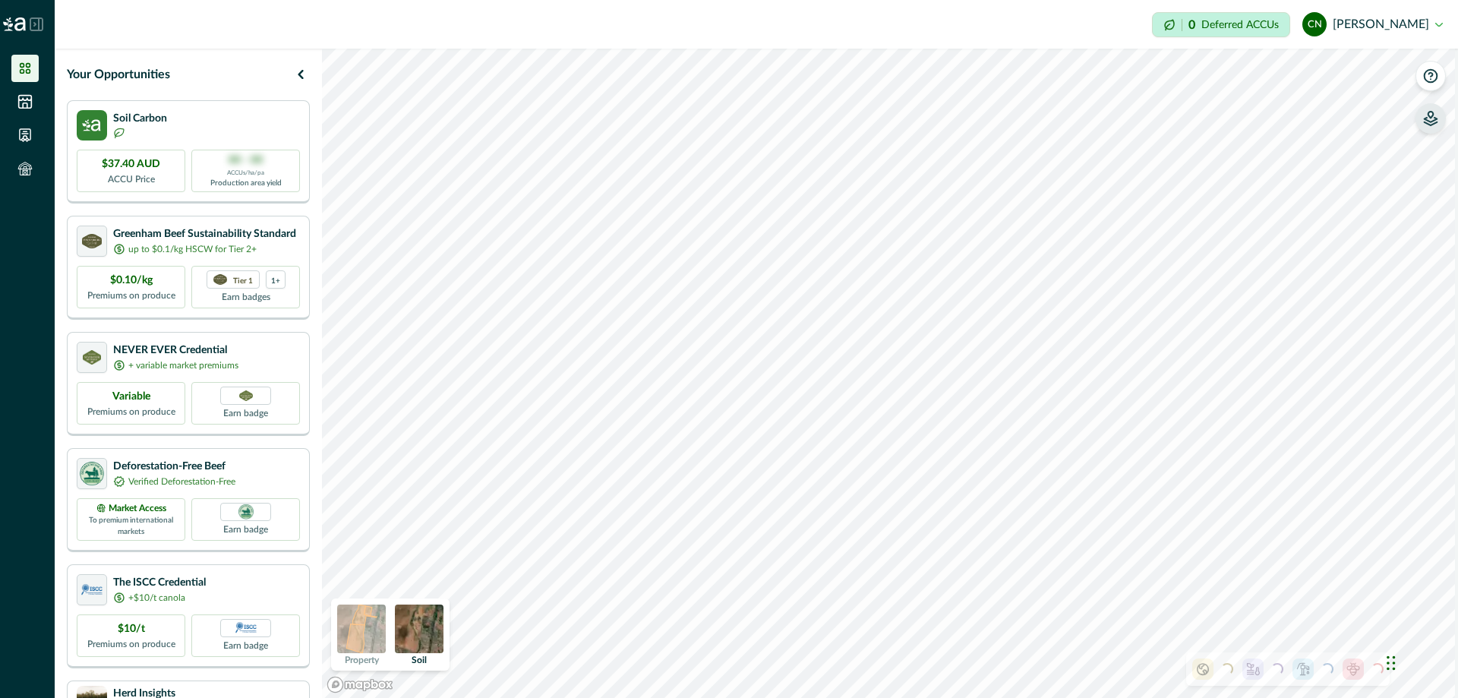
click at [1358, 672] on icon at bounding box center [1353, 669] width 15 height 15
click at [152, 402] on div "Variable Premiums on produce" at bounding box center [131, 402] width 109 height 43
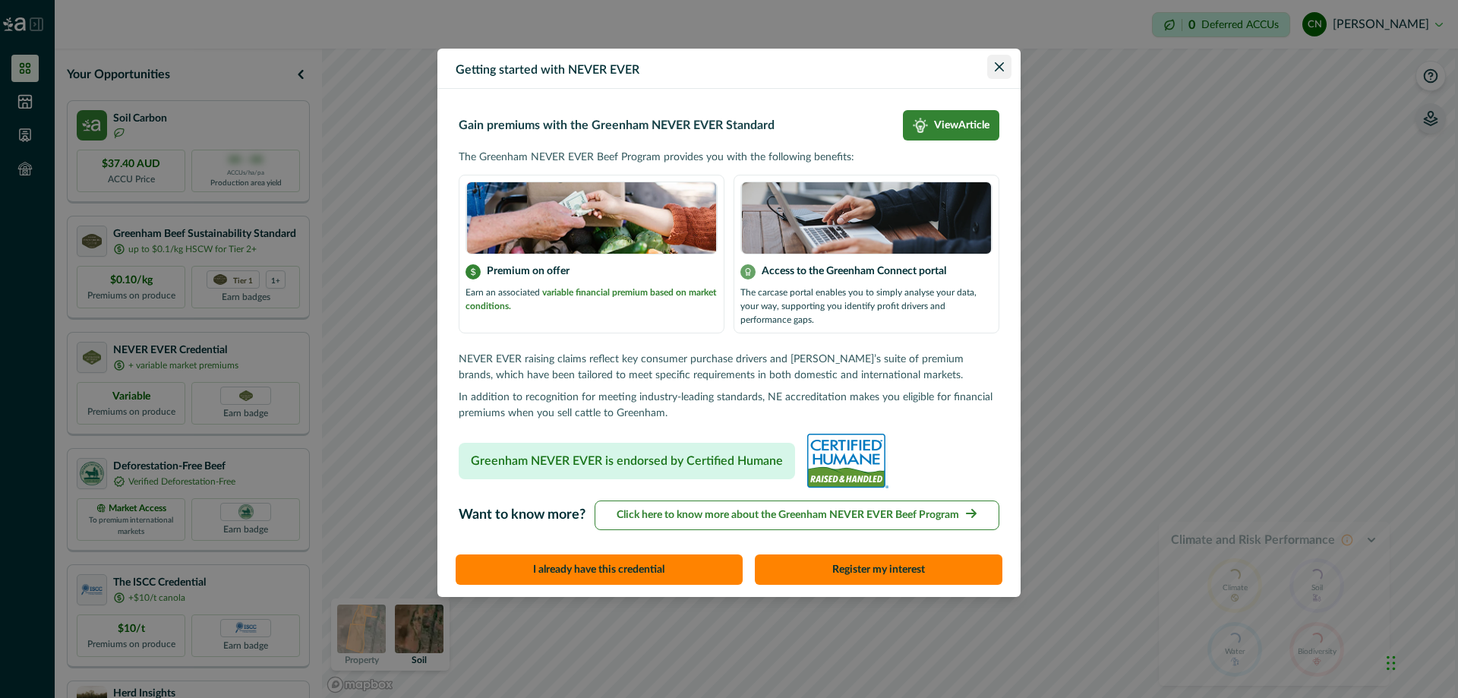
click at [1001, 68] on icon "Close" at bounding box center [999, 66] width 9 height 9
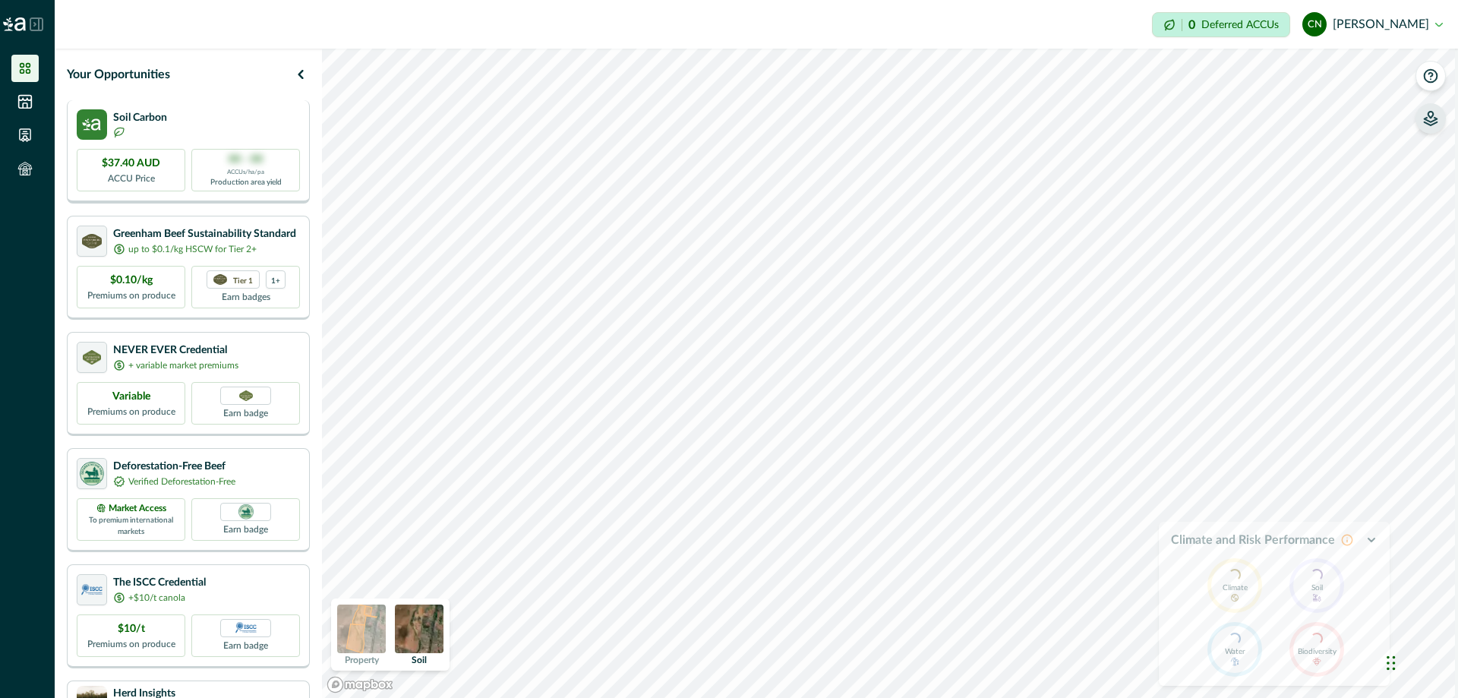
click at [126, 170] on p "$37.40 AUD" at bounding box center [131, 164] width 58 height 16
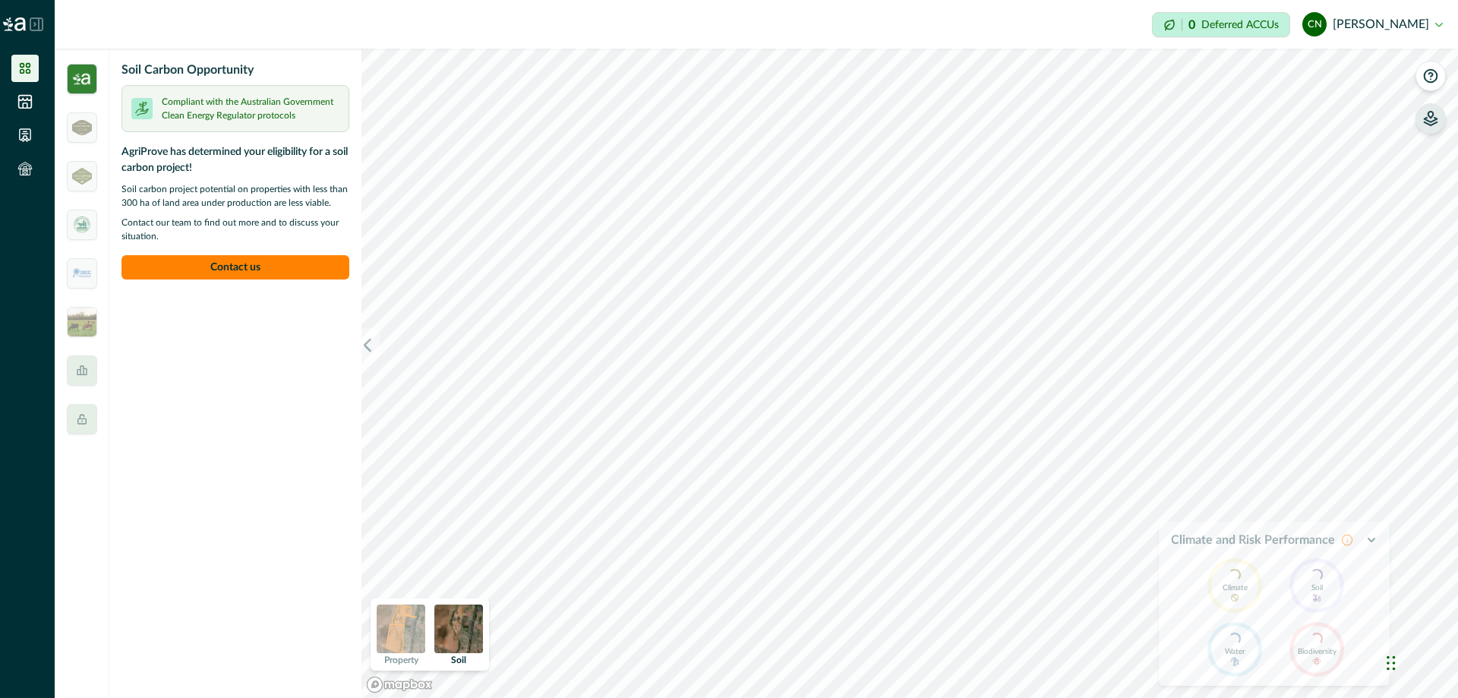
click at [77, 81] on img at bounding box center [82, 79] width 30 height 30
click at [78, 126] on img at bounding box center [82, 127] width 20 height 15
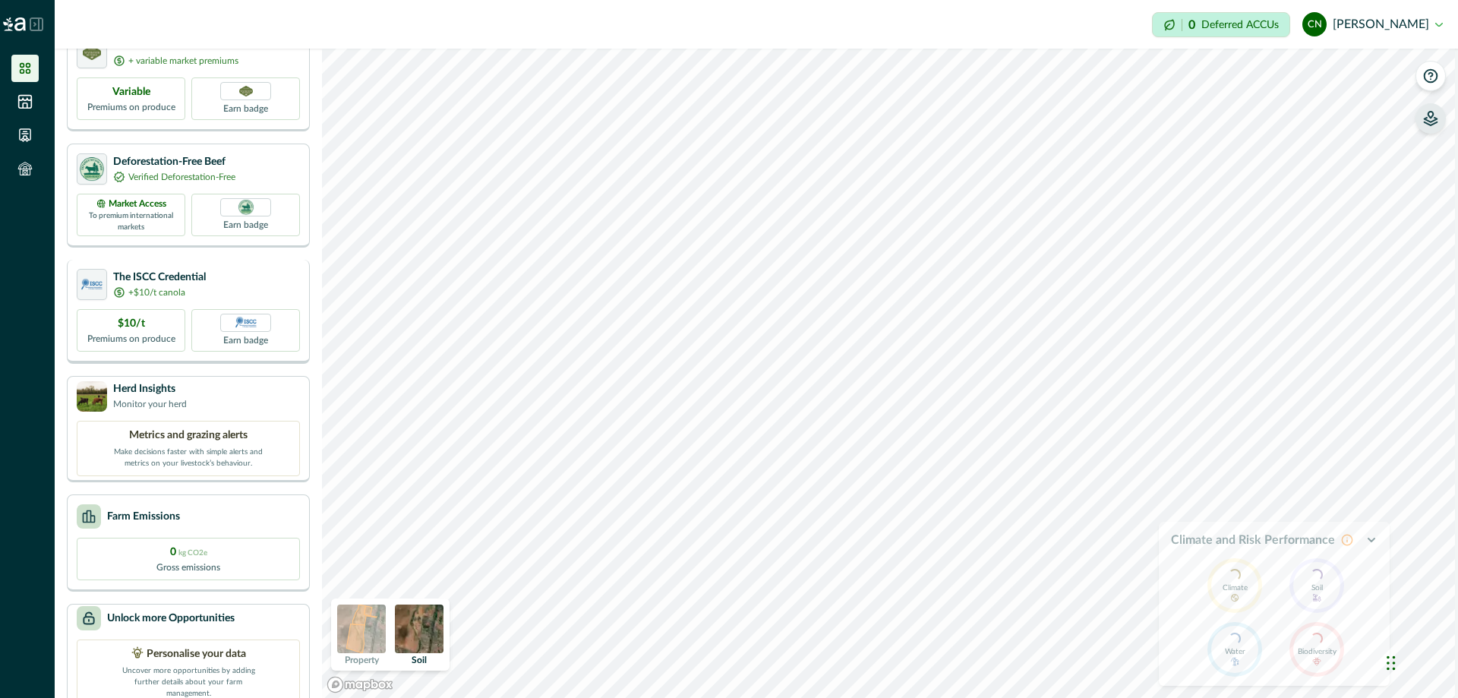
scroll to position [329, 0]
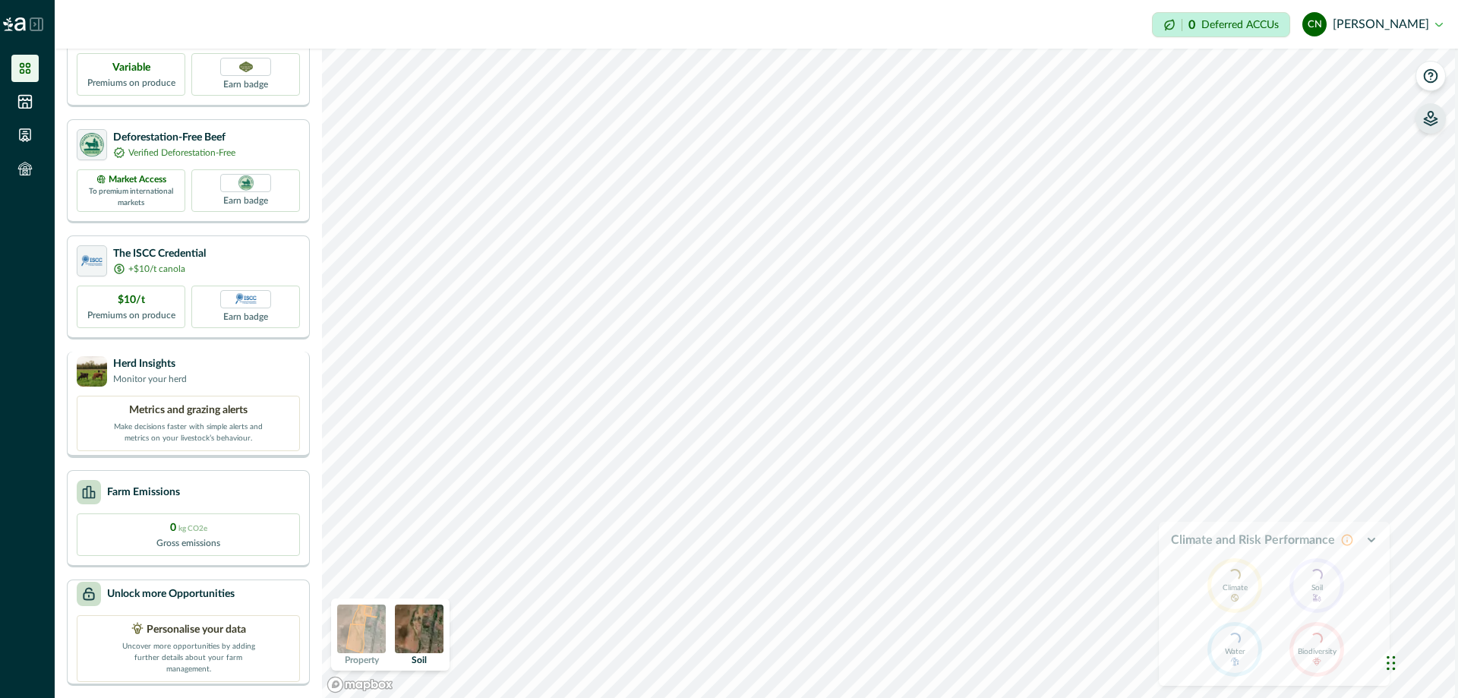
click at [165, 419] on p "Make decisions faster with simple alerts and metrics on your livestock’s behavi…" at bounding box center [188, 432] width 152 height 26
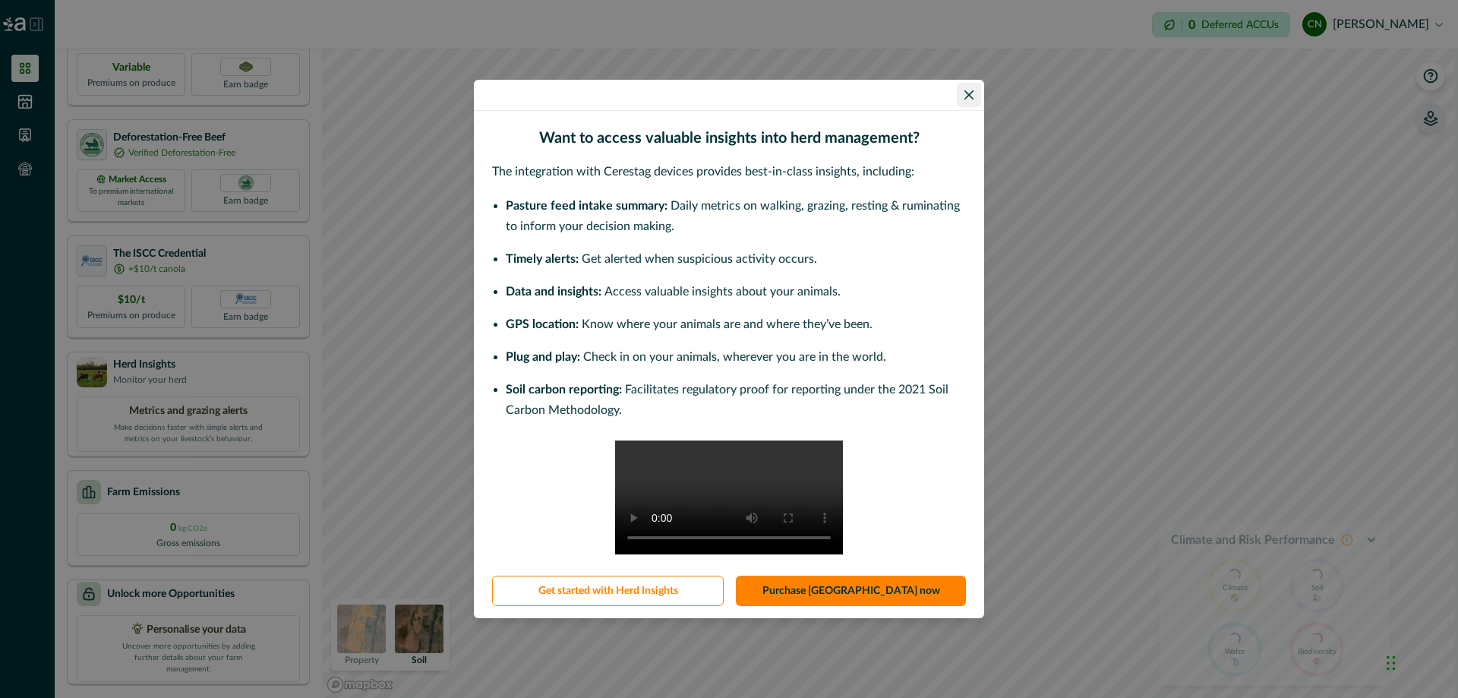
click at [971, 90] on icon "Close" at bounding box center [969, 94] width 9 height 9
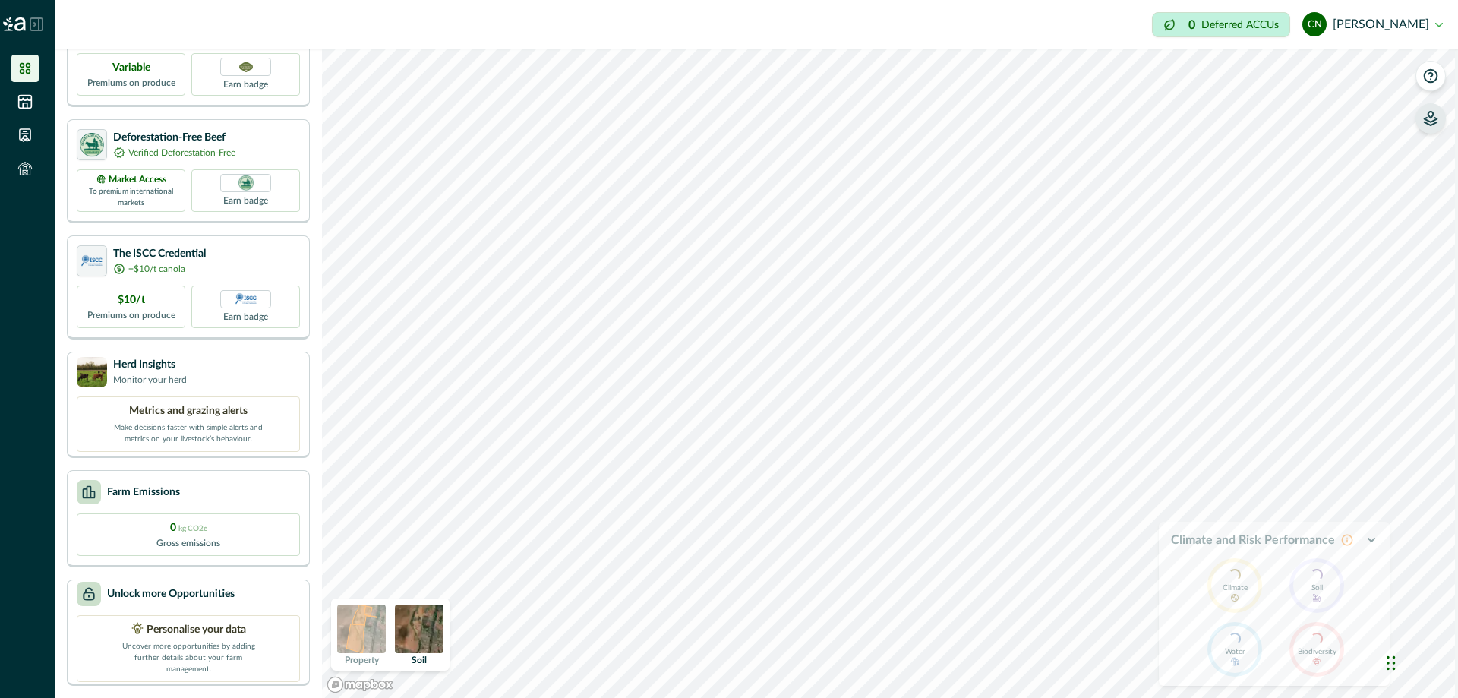
click at [428, 637] on img at bounding box center [419, 629] width 49 height 49
click at [362, 632] on img at bounding box center [361, 629] width 49 height 49
click at [615, 0] on html "Impersonation Mode 0 Deferred ACCUs CN [PERSON_NAME] Sign out Your Opportunitie…" at bounding box center [729, 349] width 1458 height 698
click at [1433, 26] on button "CN [PERSON_NAME]" at bounding box center [1373, 24] width 141 height 36
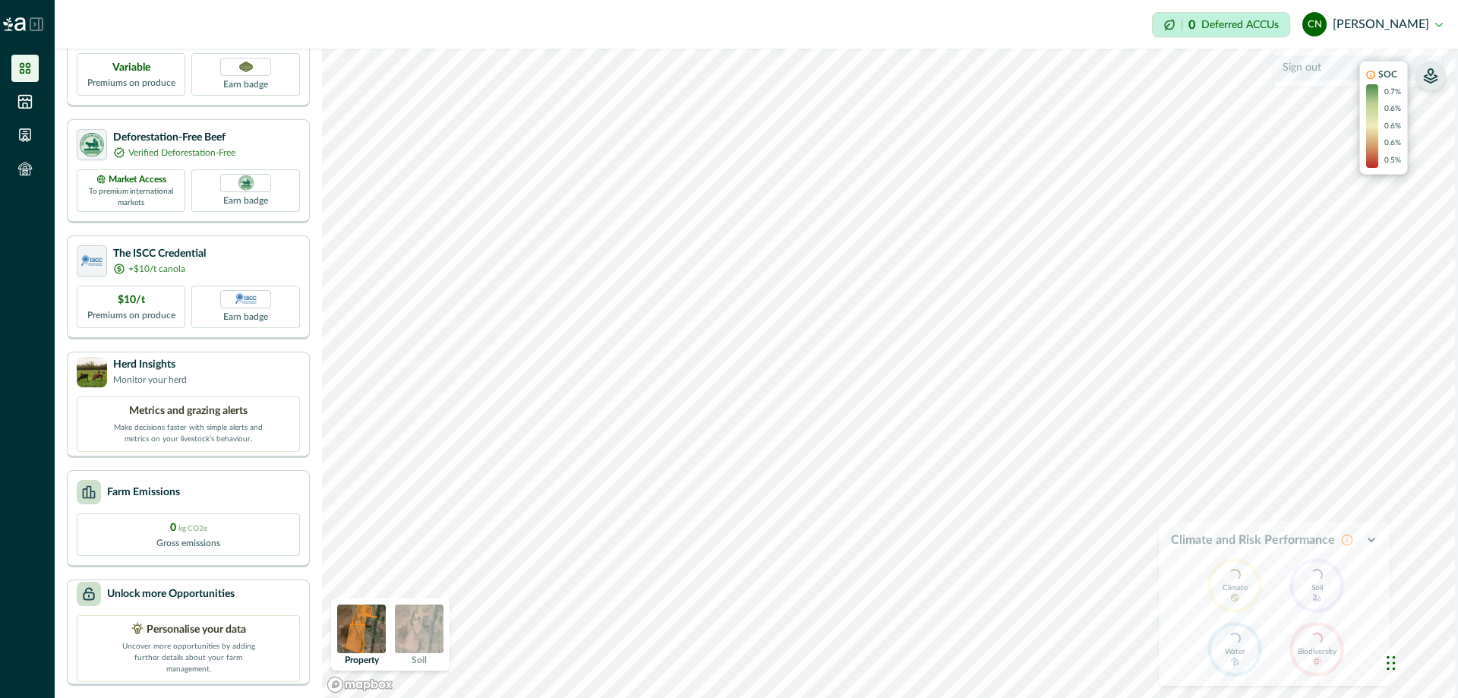
click at [1319, 68] on button "Sign out" at bounding box center [1358, 67] width 169 height 25
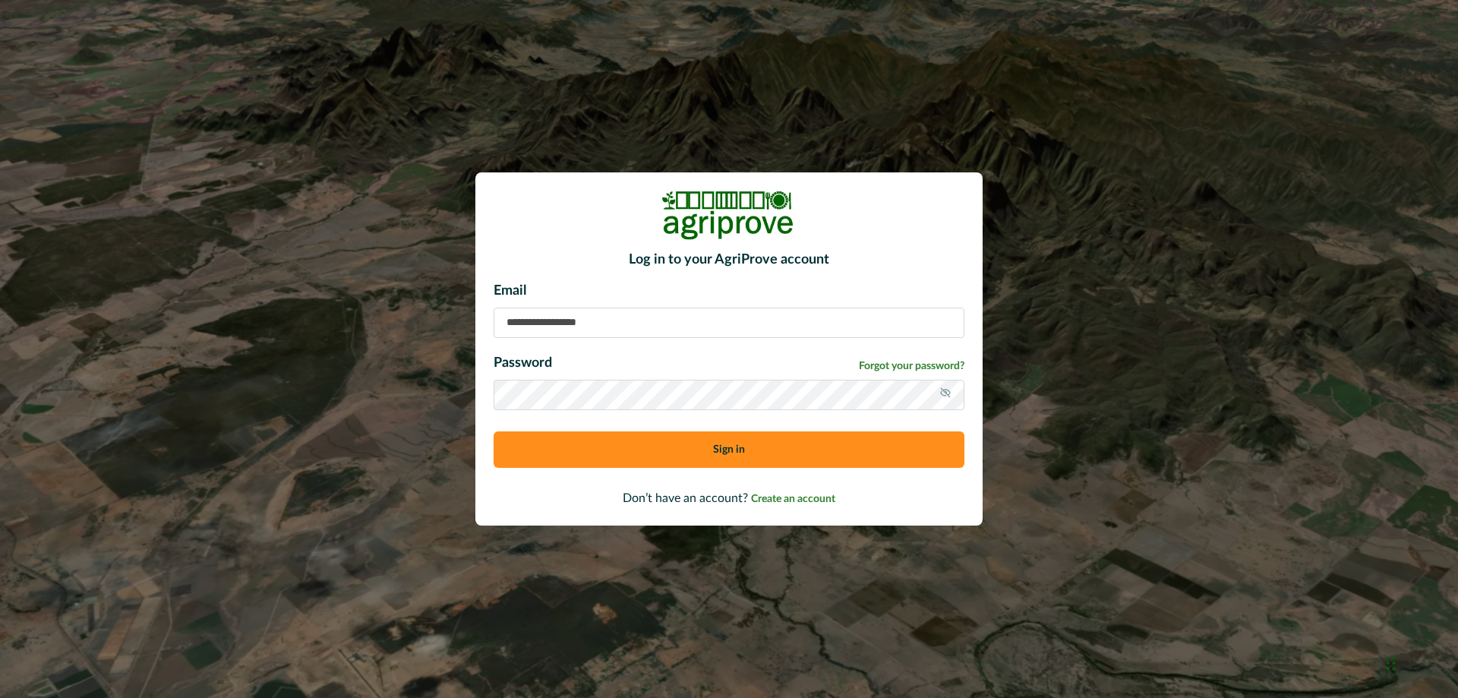
type input "**********"
